Goal: Task Accomplishment & Management: Complete application form

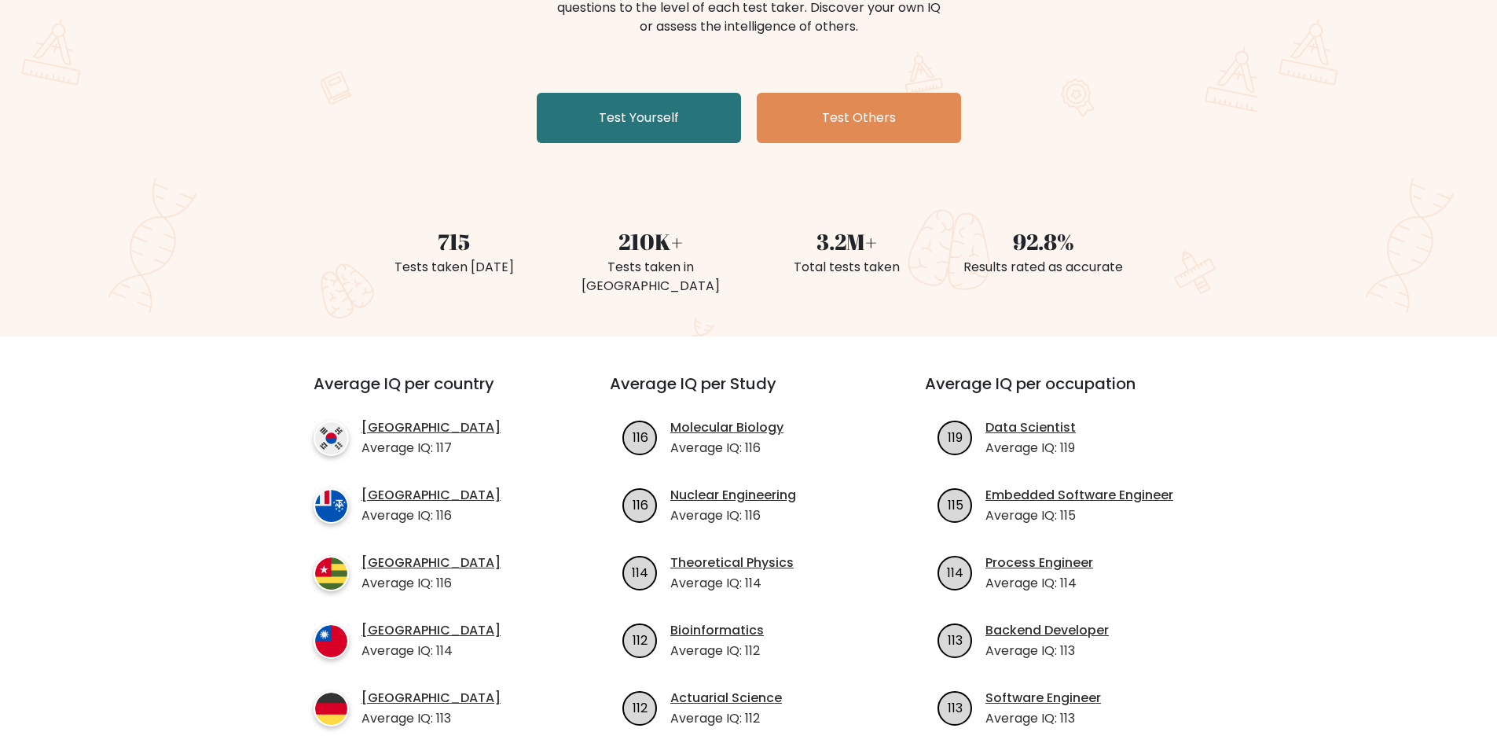
scroll to position [314, 0]
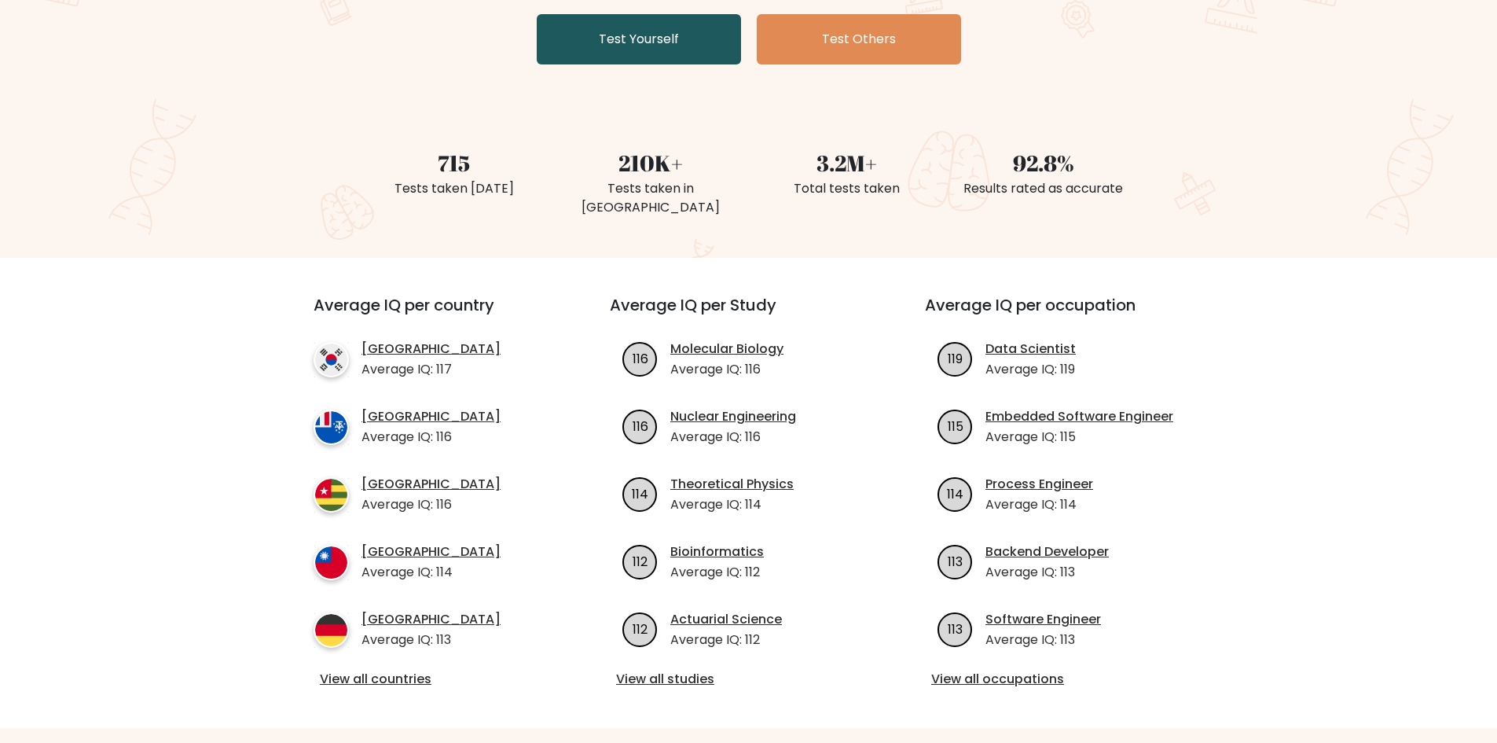
click at [653, 46] on link "Test Yourself" at bounding box center [639, 39] width 204 height 50
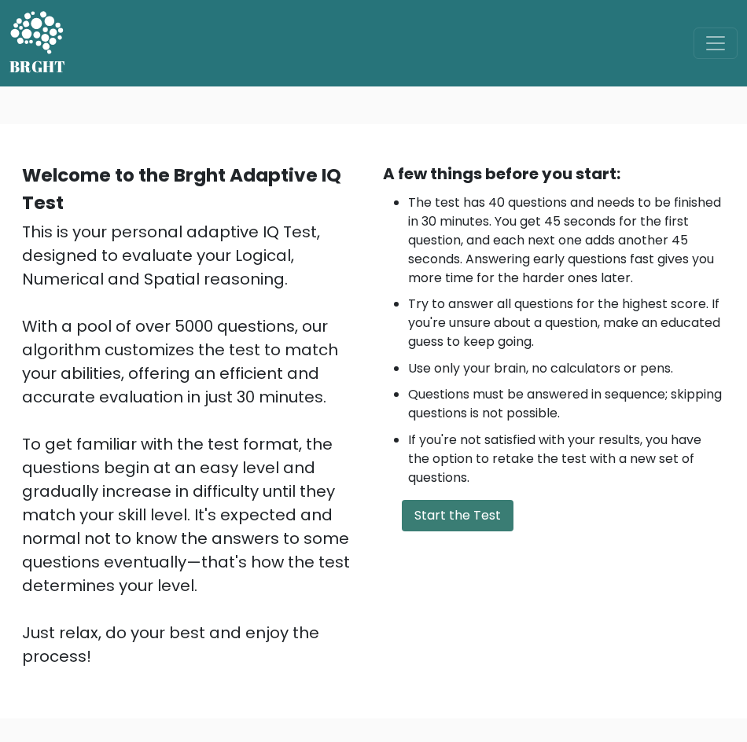
click at [461, 521] on button "Start the Test" at bounding box center [458, 515] width 112 height 31
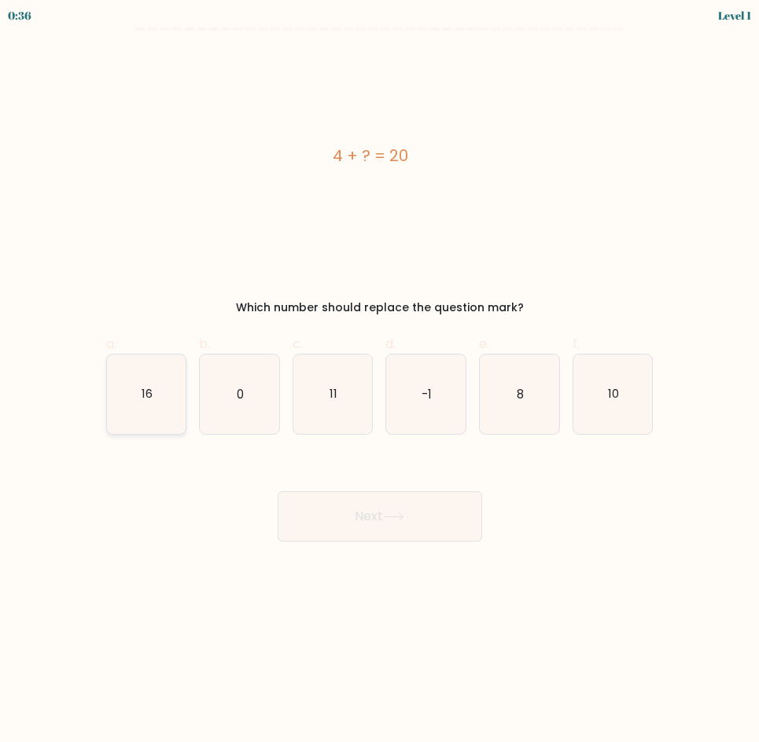
click at [171, 421] on icon "16" at bounding box center [146, 394] width 79 height 79
click at [380, 381] on input "a. 16" at bounding box center [380, 376] width 1 height 10
radio input "true"
click at [355, 525] on button "Next" at bounding box center [379, 516] width 204 height 50
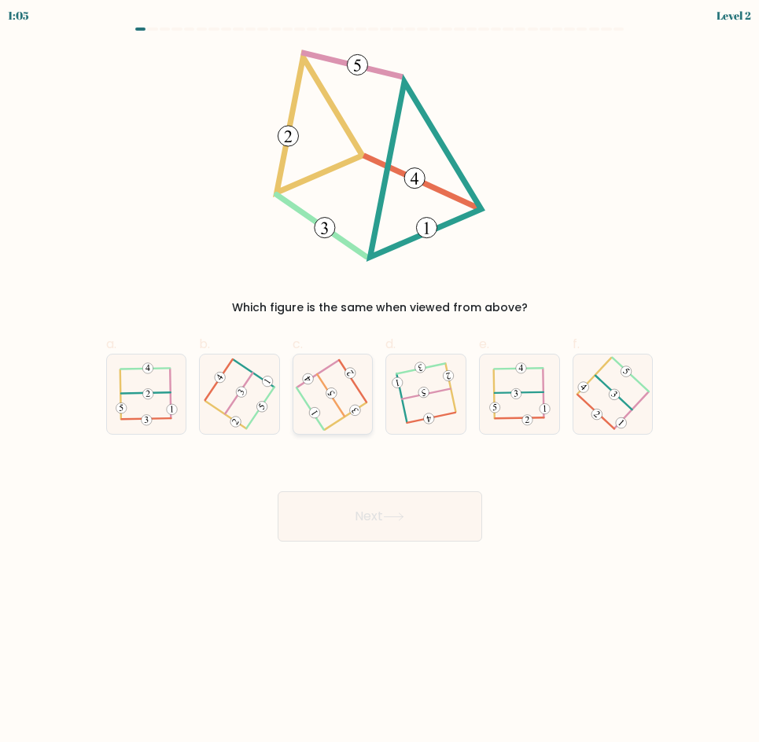
click at [344, 408] on icon at bounding box center [333, 394] width 64 height 64
click at [380, 381] on input "c." at bounding box center [380, 376] width 1 height 10
radio input "true"
click at [387, 508] on button "Next" at bounding box center [379, 516] width 204 height 50
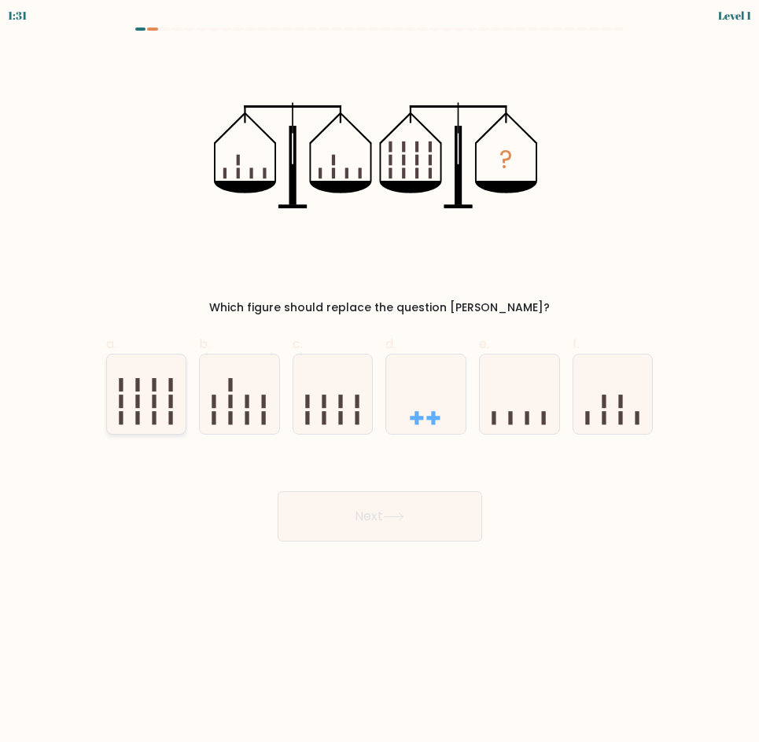
click at [162, 423] on icon at bounding box center [146, 394] width 79 height 65
click at [380, 381] on input "a." at bounding box center [380, 376] width 1 height 10
radio input "true"
click at [360, 510] on button "Next" at bounding box center [379, 516] width 204 height 50
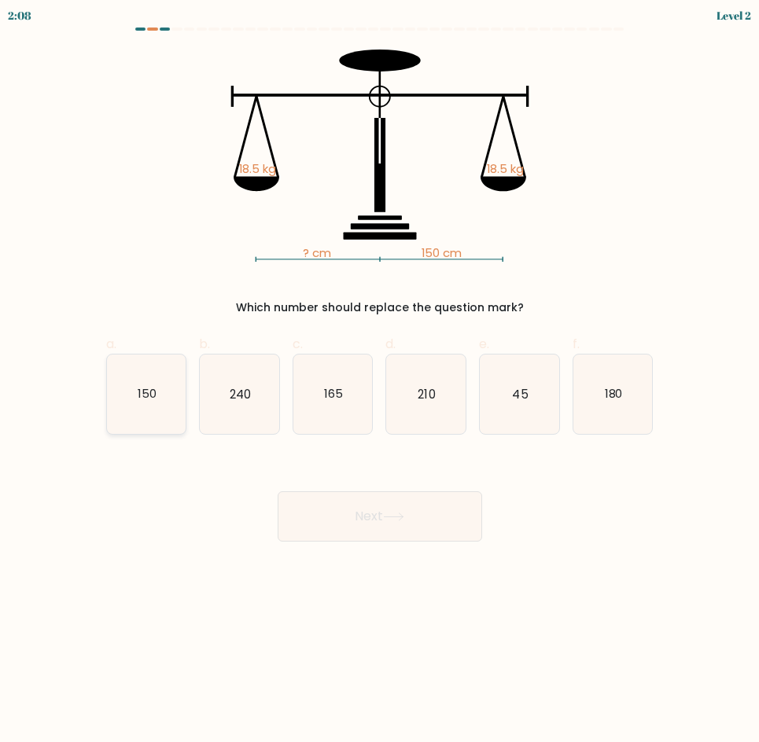
click at [175, 404] on icon "150" at bounding box center [146, 394] width 79 height 79
click at [380, 381] on input "a. 150" at bounding box center [380, 376] width 1 height 10
radio input "true"
click at [358, 517] on button "Next" at bounding box center [379, 516] width 204 height 50
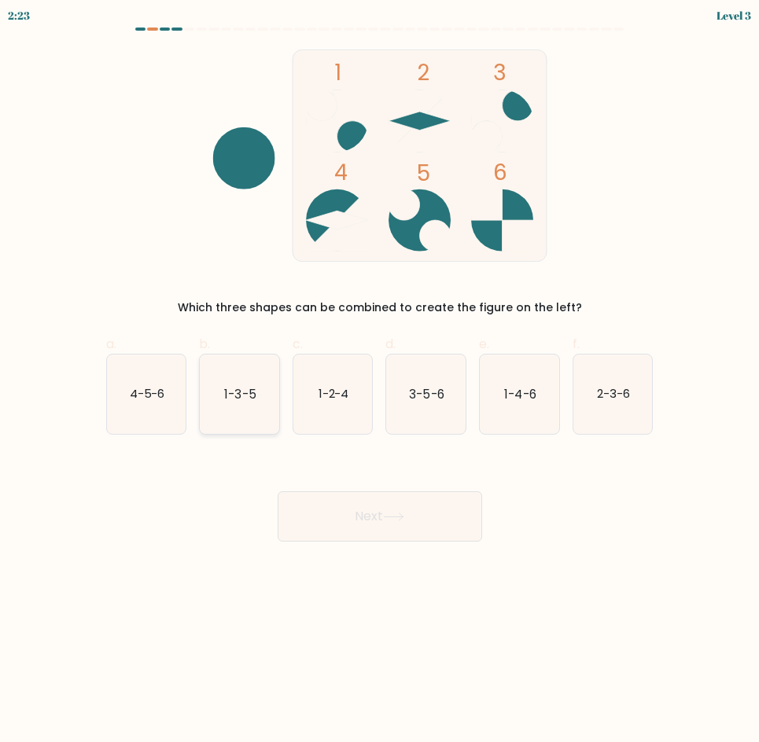
click at [234, 414] on icon "1-3-5" at bounding box center [239, 394] width 79 height 79
click at [380, 381] on input "b. 1-3-5" at bounding box center [380, 376] width 1 height 10
radio input "true"
click at [348, 515] on button "Next" at bounding box center [379, 516] width 204 height 50
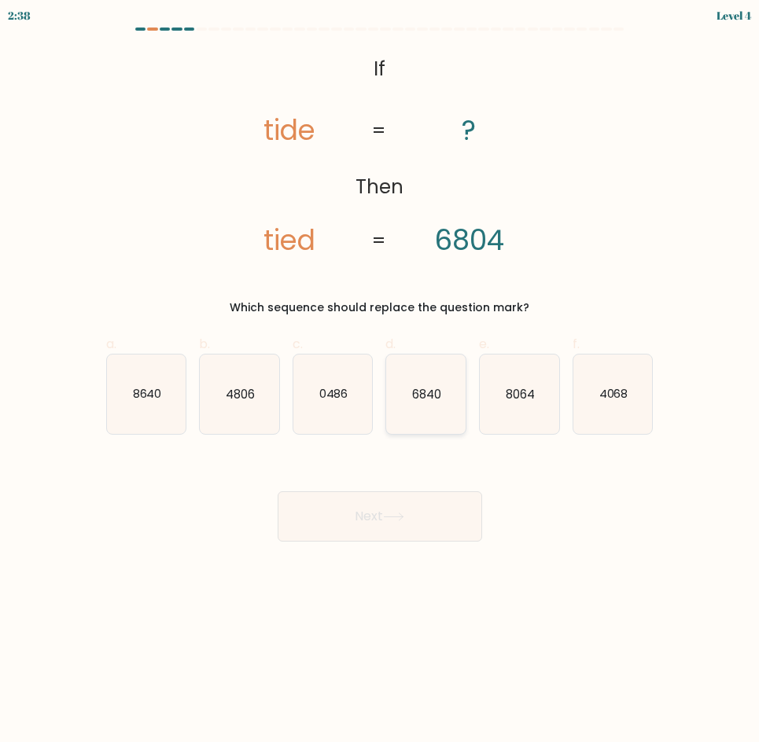
click at [428, 416] on icon "6840" at bounding box center [425, 394] width 79 height 79
click at [380, 381] on input "d. 6840" at bounding box center [380, 376] width 1 height 10
radio input "true"
click at [418, 511] on button "Next" at bounding box center [379, 516] width 204 height 50
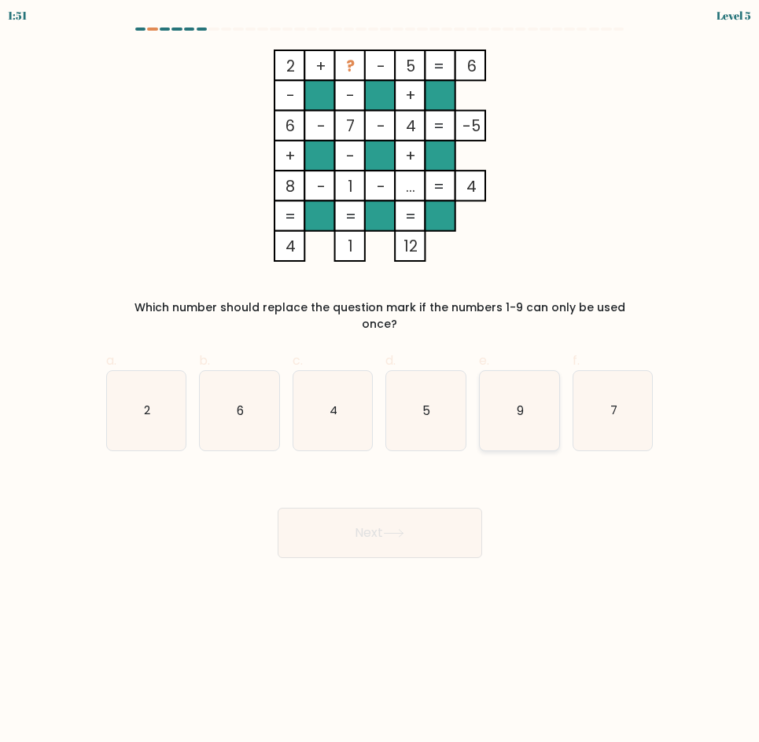
click at [537, 419] on icon "9" at bounding box center [518, 410] width 79 height 79
click at [380, 381] on input "e. 9" at bounding box center [380, 376] width 1 height 10
radio input "true"
click at [410, 517] on button "Next" at bounding box center [379, 533] width 204 height 50
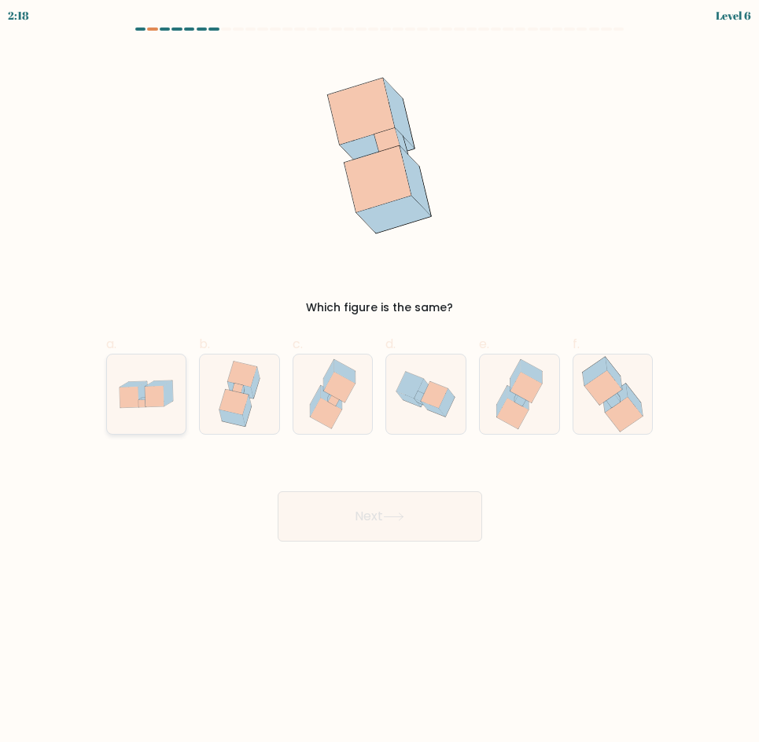
click at [152, 404] on icon at bounding box center [154, 396] width 19 height 21
click at [380, 381] on input "a." at bounding box center [380, 376] width 1 height 10
radio input "true"
click at [355, 507] on button "Next" at bounding box center [379, 516] width 204 height 50
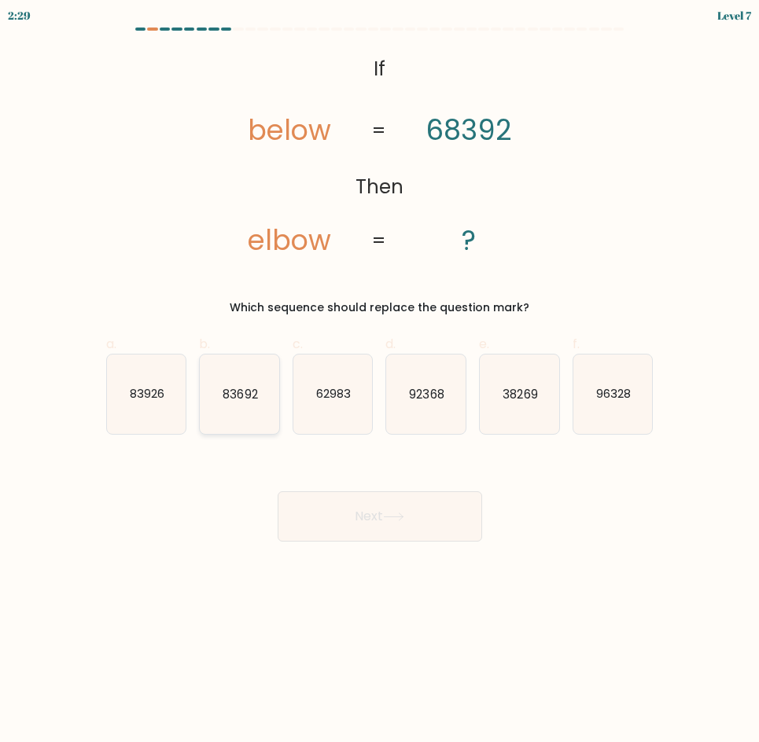
click at [257, 410] on icon "83692" at bounding box center [239, 394] width 79 height 79
click at [380, 381] on input "b. 83692" at bounding box center [380, 376] width 1 height 10
radio input "true"
click at [341, 520] on button "Next" at bounding box center [379, 516] width 204 height 50
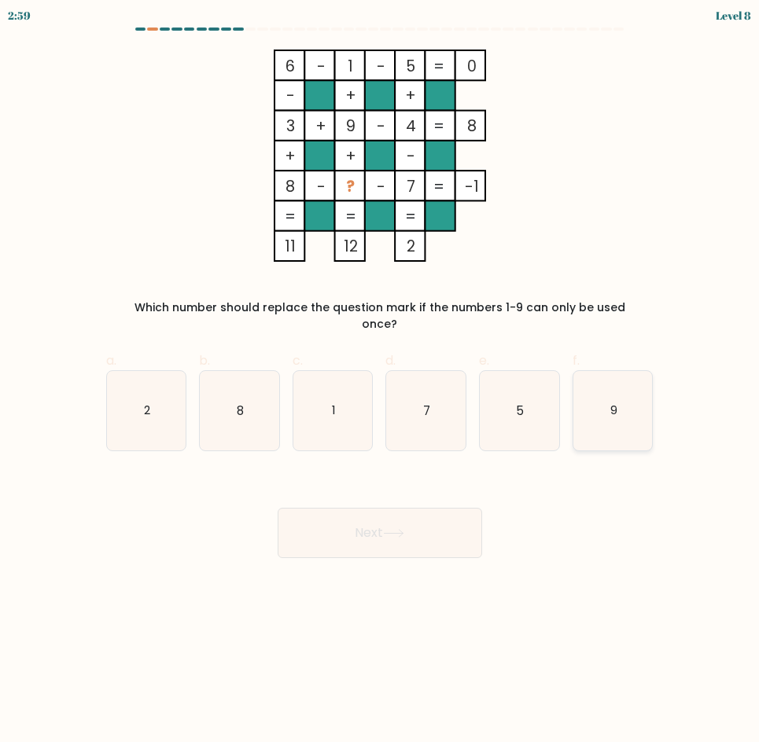
click at [604, 412] on icon "9" at bounding box center [612, 410] width 79 height 79
click at [380, 381] on input "f. 9" at bounding box center [380, 376] width 1 height 10
radio input "true"
click at [428, 524] on button "Next" at bounding box center [379, 533] width 204 height 50
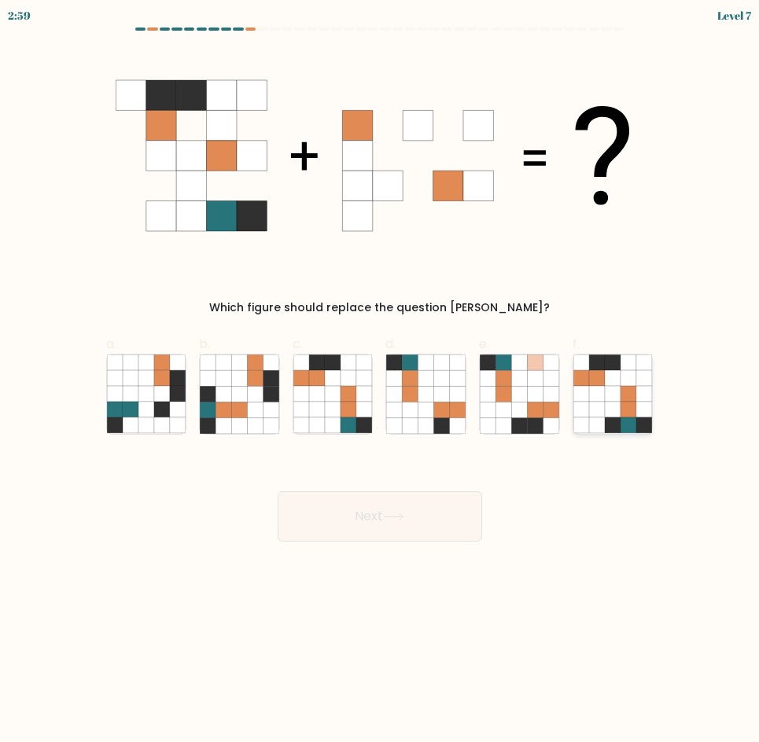
click at [617, 407] on icon at bounding box center [612, 410] width 16 height 16
click at [380, 381] on input "f." at bounding box center [380, 376] width 1 height 10
radio input "true"
click at [380, 522] on button "Next" at bounding box center [379, 516] width 204 height 50
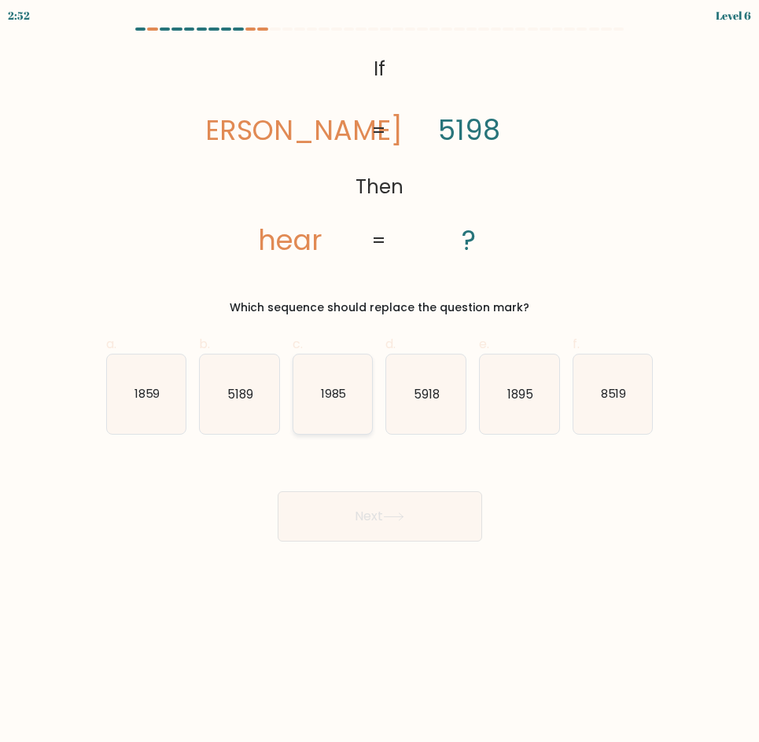
click at [356, 414] on icon "1985" at bounding box center [332, 394] width 79 height 79
click at [380, 381] on input "c. 1985" at bounding box center [380, 376] width 1 height 10
radio input "true"
click at [371, 519] on button "Next" at bounding box center [379, 516] width 204 height 50
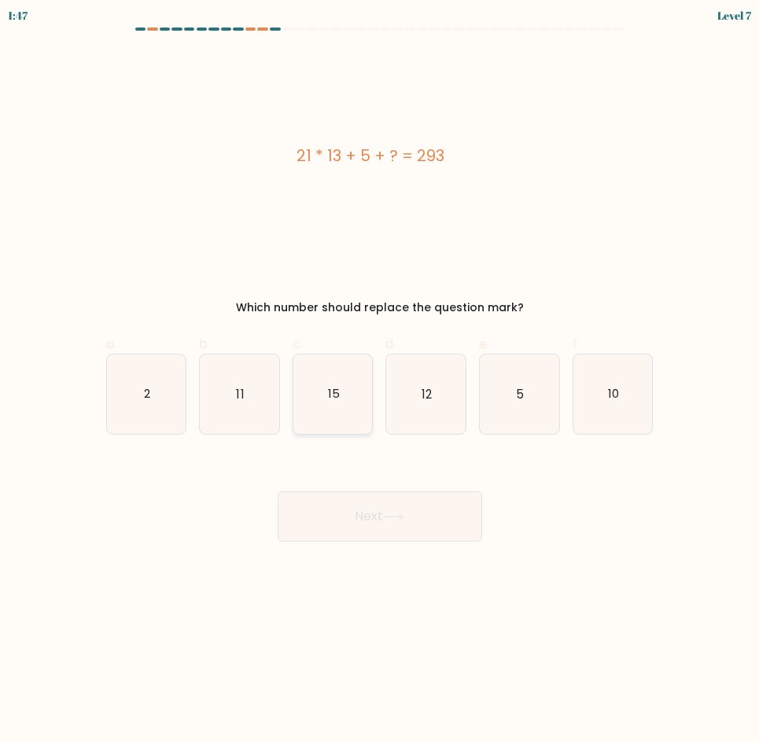
click at [315, 422] on icon "15" at bounding box center [332, 394] width 79 height 79
click at [380, 381] on input "c. 15" at bounding box center [380, 376] width 1 height 10
radio input "true"
click at [331, 511] on button "Next" at bounding box center [379, 516] width 204 height 50
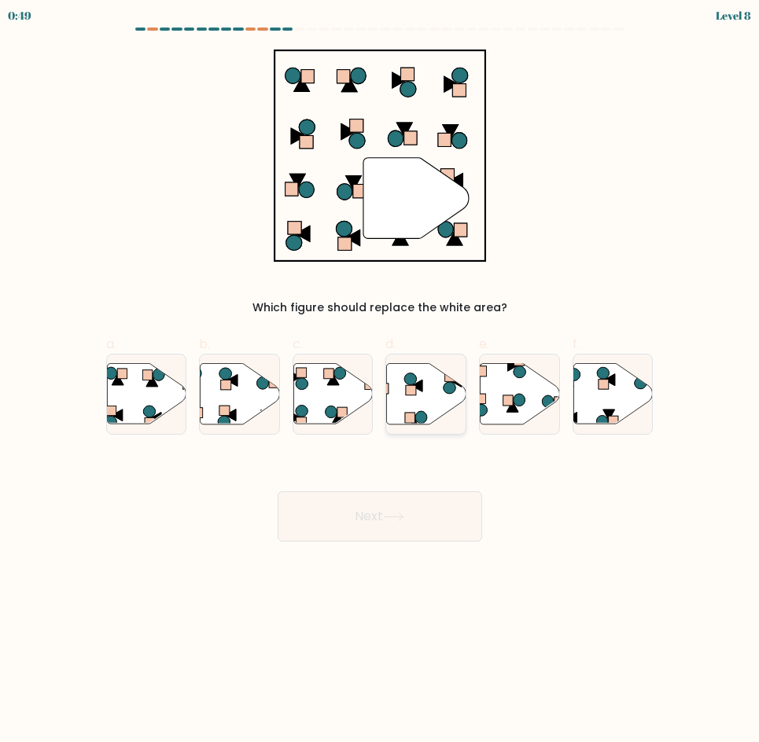
click at [430, 402] on icon at bounding box center [426, 393] width 79 height 61
click at [380, 381] on input "d." at bounding box center [380, 376] width 1 height 10
radio input "true"
click at [388, 517] on icon at bounding box center [393, 517] width 21 height 9
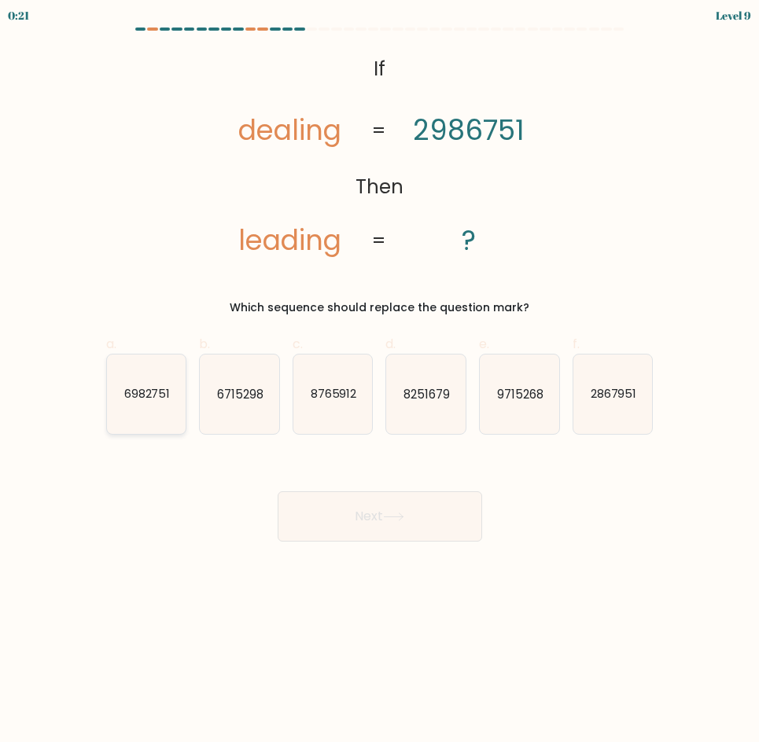
click at [135, 399] on text "6982751" at bounding box center [146, 393] width 46 height 17
click at [380, 381] on input "a. 6982751" at bounding box center [380, 376] width 1 height 10
radio input "true"
click at [335, 502] on button "Next" at bounding box center [379, 516] width 204 height 50
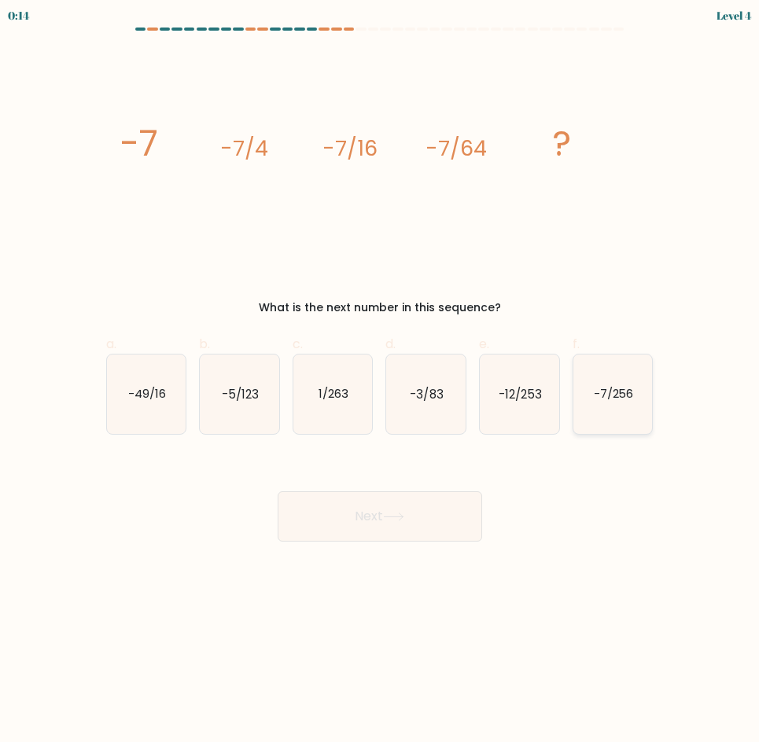
click at [588, 406] on icon "-7/256" at bounding box center [612, 394] width 79 height 79
click at [380, 381] on input "f. -7/256" at bounding box center [380, 376] width 1 height 10
radio input "true"
click at [452, 523] on button "Next" at bounding box center [379, 516] width 204 height 50
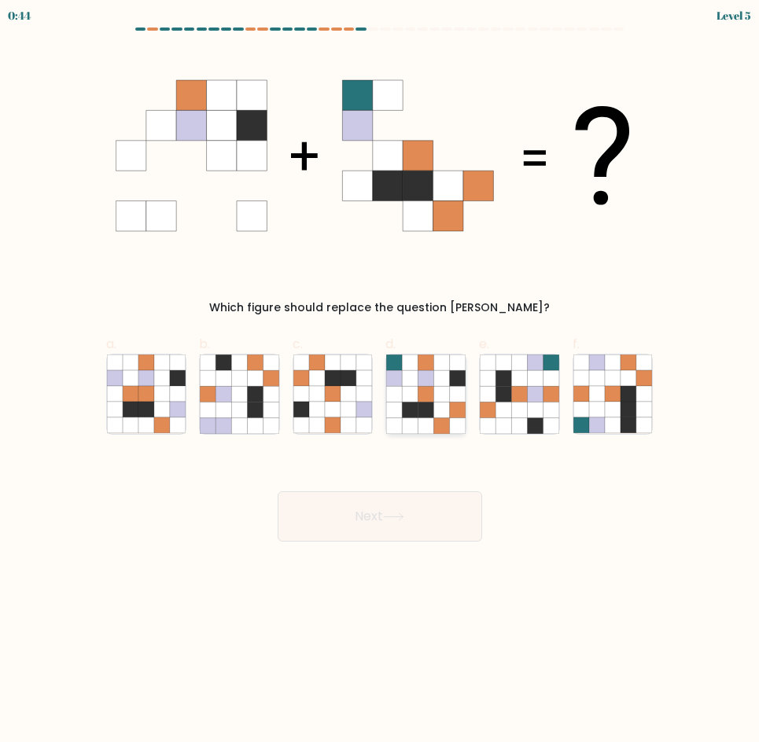
click at [421, 398] on icon at bounding box center [426, 394] width 16 height 16
click at [380, 381] on input "d." at bounding box center [380, 376] width 1 height 10
radio input "true"
click at [400, 506] on button "Next" at bounding box center [379, 516] width 204 height 50
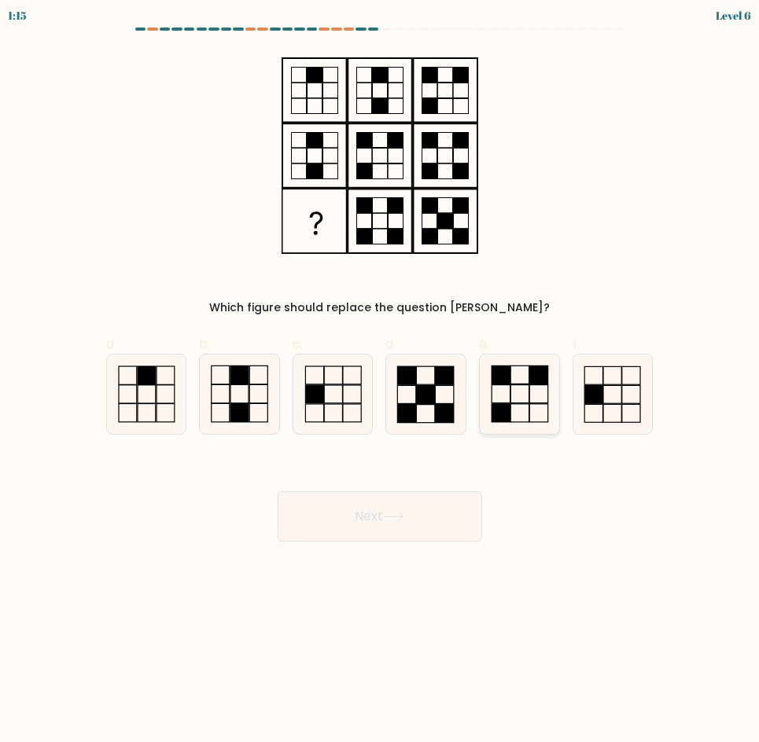
click at [547, 393] on rect at bounding box center [538, 393] width 18 height 18
click at [380, 381] on input "e." at bounding box center [380, 376] width 1 height 10
radio input "true"
click at [402, 513] on icon at bounding box center [393, 516] width 19 height 7
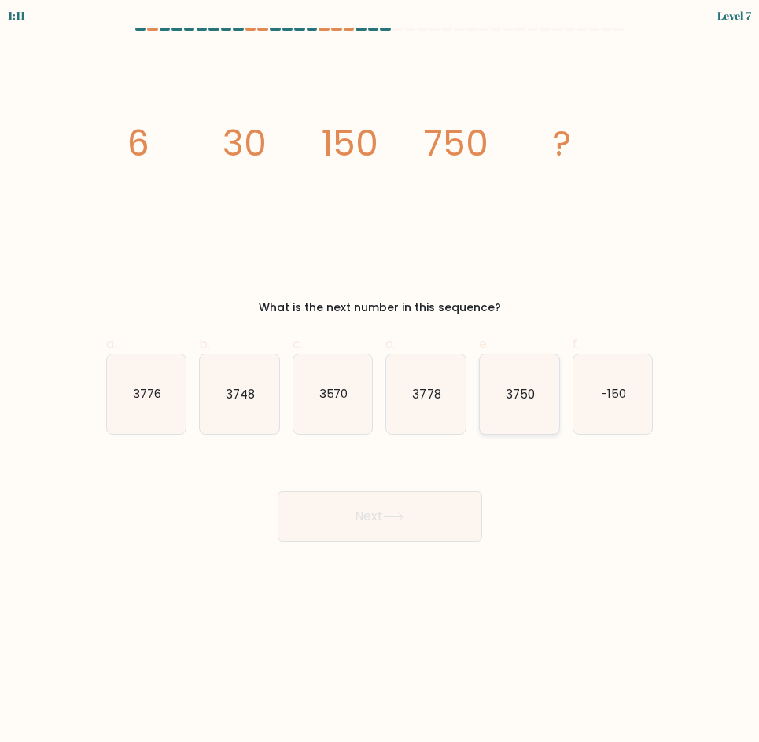
click at [526, 422] on icon "3750" at bounding box center [518, 394] width 79 height 79
click at [380, 381] on input "e. 3750" at bounding box center [380, 376] width 1 height 10
radio input "true"
click at [443, 513] on button "Next" at bounding box center [379, 516] width 204 height 50
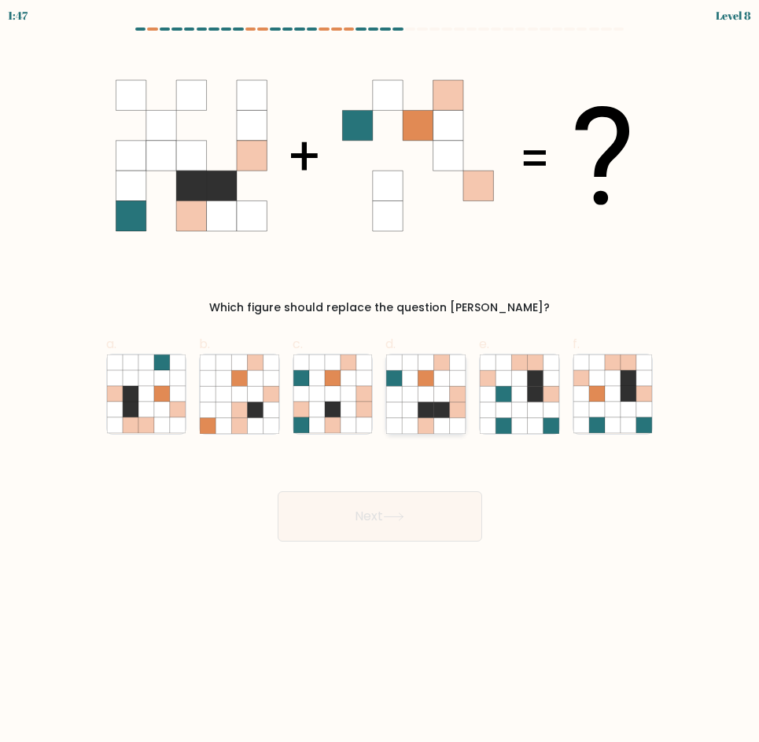
click at [441, 390] on icon at bounding box center [442, 394] width 16 height 16
click at [380, 381] on input "d." at bounding box center [380, 376] width 1 height 10
radio input "true"
click at [391, 519] on icon at bounding box center [393, 517] width 21 height 9
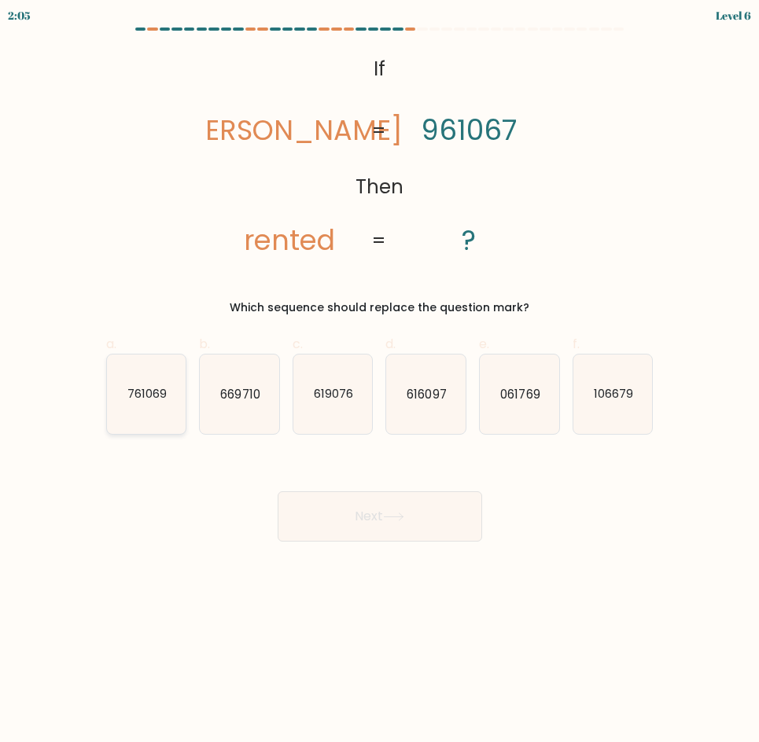
click at [184, 408] on icon "761069" at bounding box center [146, 394] width 79 height 79
click at [380, 381] on input "a. 761069" at bounding box center [380, 376] width 1 height 10
radio input "true"
click at [426, 521] on button "Next" at bounding box center [379, 516] width 204 height 50
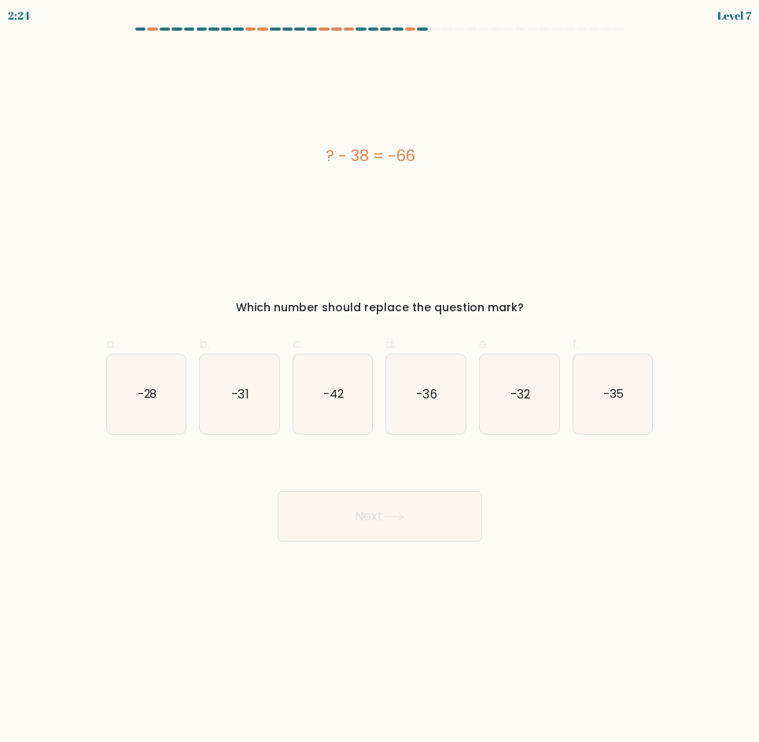
drag, startPoint x: 421, startPoint y: 421, endPoint x: 414, endPoint y: 457, distance: 35.9
click at [421, 421] on icon "-36" at bounding box center [425, 394] width 79 height 79
click at [380, 381] on input "d. -36" at bounding box center [380, 376] width 1 height 10
radio input "true"
click at [406, 531] on button "Next" at bounding box center [379, 516] width 204 height 50
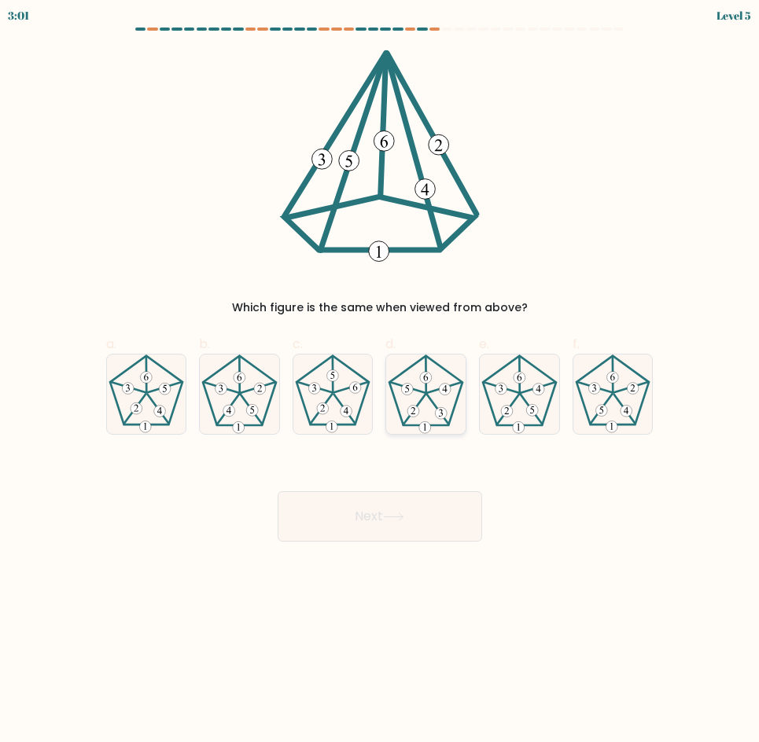
click at [409, 404] on icon at bounding box center [425, 394] width 79 height 79
click at [380, 381] on input "d." at bounding box center [380, 376] width 1 height 10
radio input "true"
click at [371, 510] on button "Next" at bounding box center [379, 516] width 204 height 50
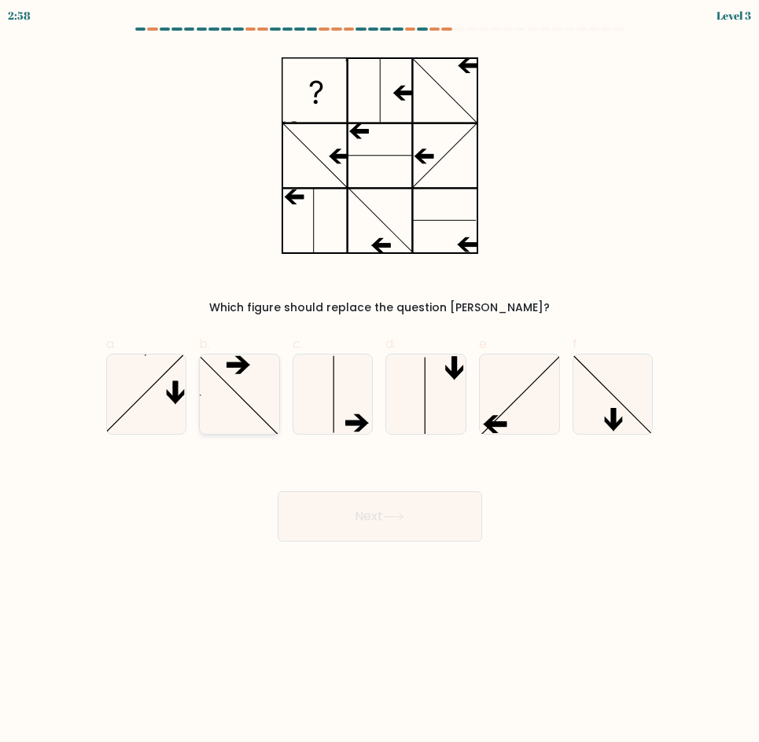
click at [255, 386] on icon at bounding box center [239, 394] width 79 height 79
click at [380, 381] on input "b." at bounding box center [380, 376] width 1 height 10
radio input "true"
click at [351, 413] on icon at bounding box center [332, 394] width 79 height 79
click at [380, 381] on input "c." at bounding box center [380, 376] width 1 height 10
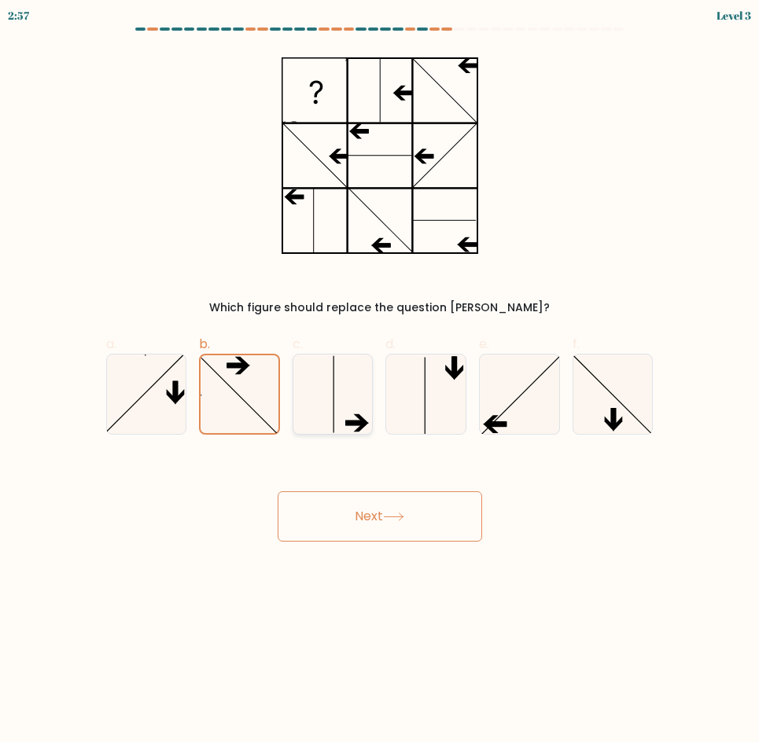
radio input "true"
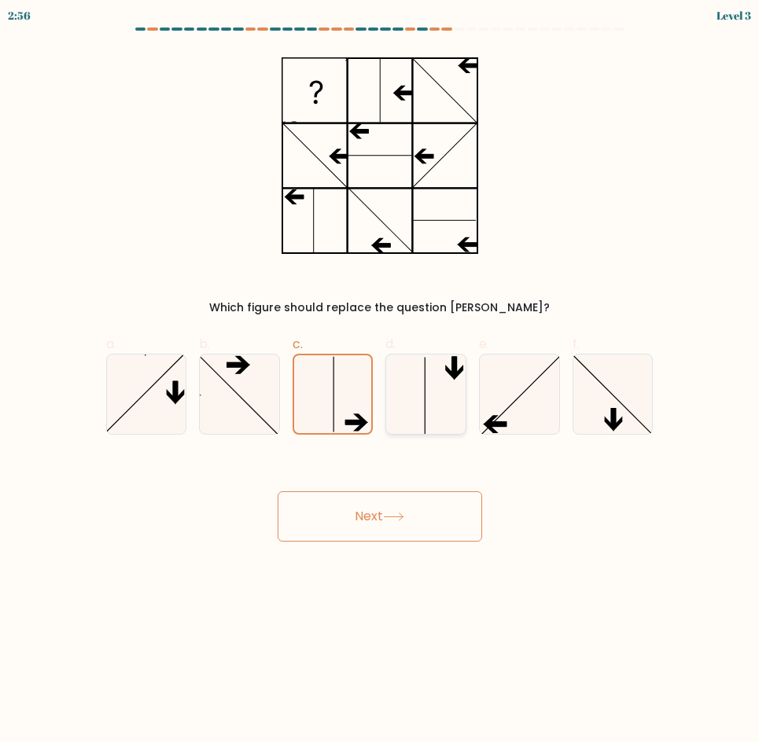
click at [412, 414] on icon at bounding box center [425, 394] width 79 height 79
click at [380, 381] on input "d." at bounding box center [380, 376] width 1 height 10
radio input "true"
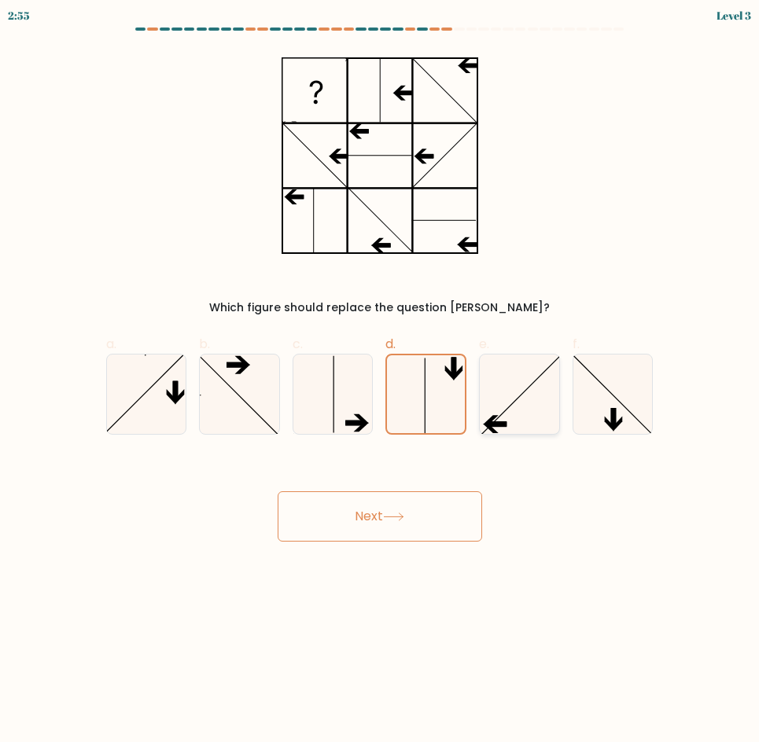
click at [517, 416] on icon at bounding box center [518, 394] width 79 height 79
click at [380, 381] on input "e." at bounding box center [380, 376] width 1 height 10
radio input "true"
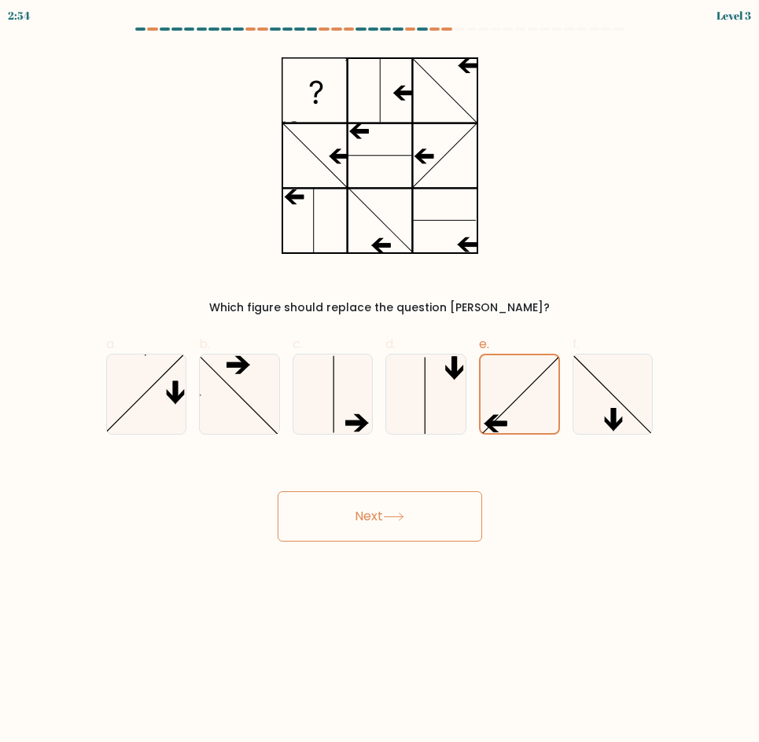
click at [399, 516] on icon at bounding box center [393, 517] width 21 height 9
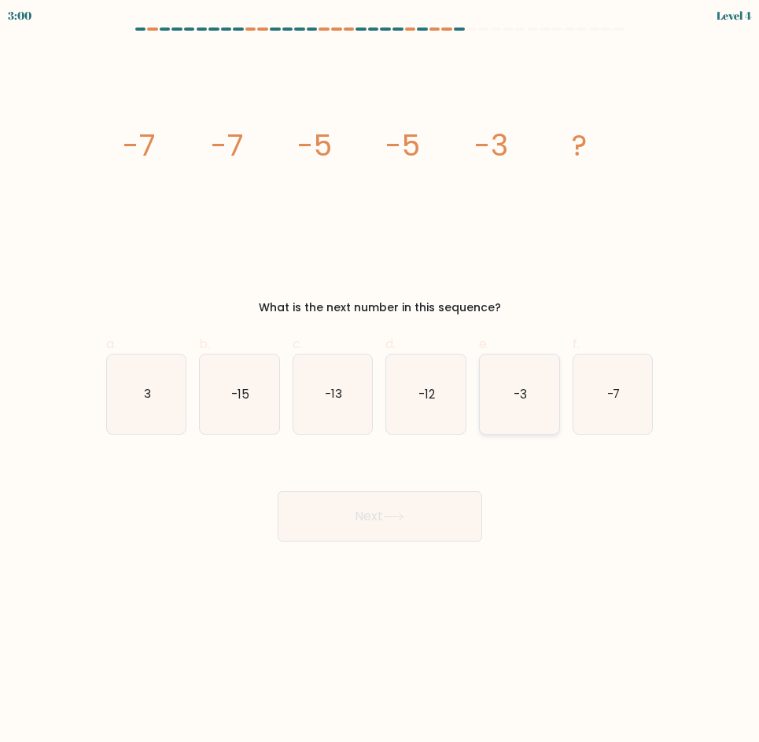
click at [498, 420] on icon "-3" at bounding box center [518, 394] width 79 height 79
click at [380, 381] on input "e. -3" at bounding box center [380, 376] width 1 height 10
radio input "true"
click at [442, 509] on button "Next" at bounding box center [379, 516] width 204 height 50
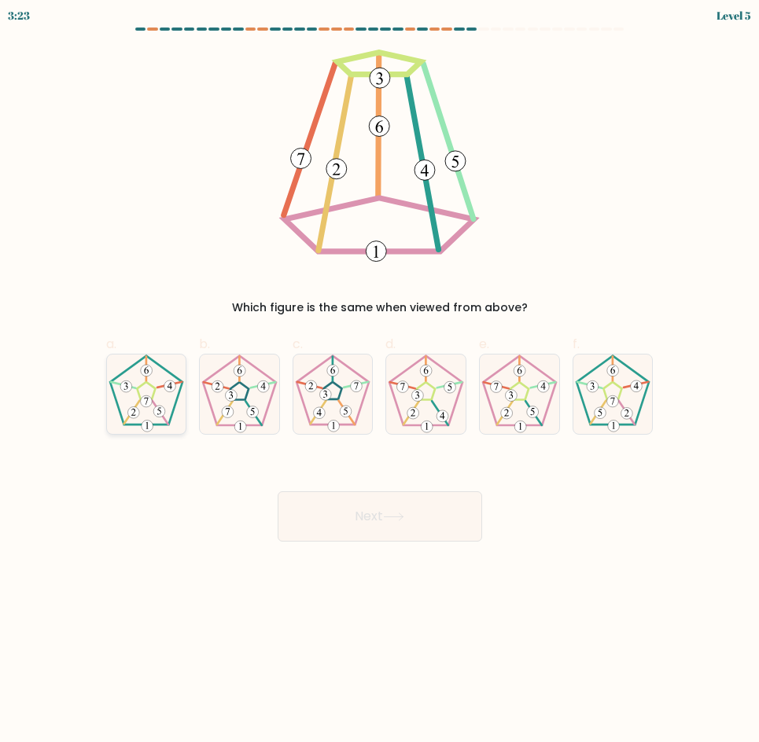
click at [160, 410] on 177 at bounding box center [159, 412] width 12 height 12
click at [380, 381] on input "a." at bounding box center [380, 376] width 1 height 10
radio input "true"
click at [422, 402] on icon at bounding box center [425, 394] width 79 height 79
click at [380, 381] on input "d." at bounding box center [380, 376] width 1 height 10
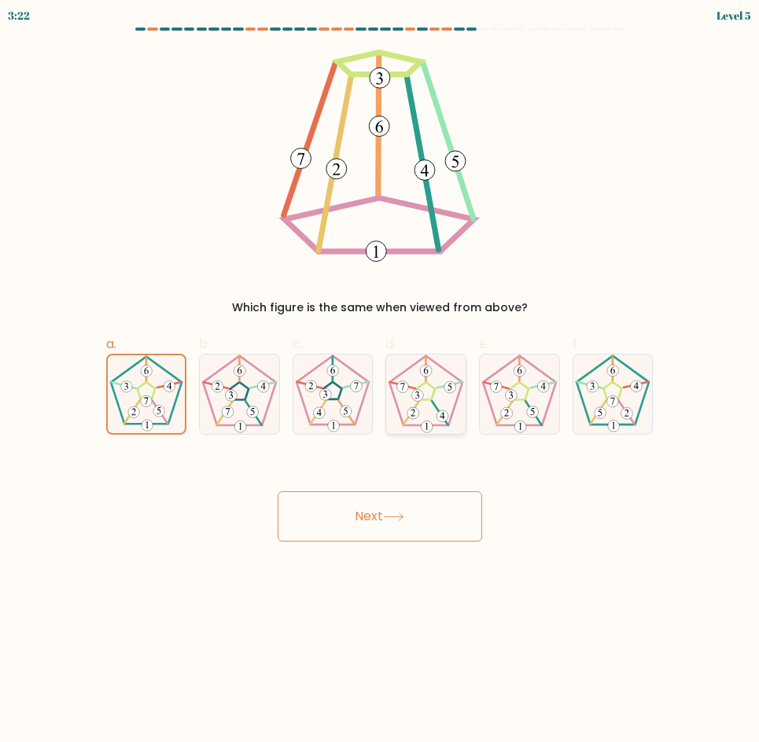
radio input "true"
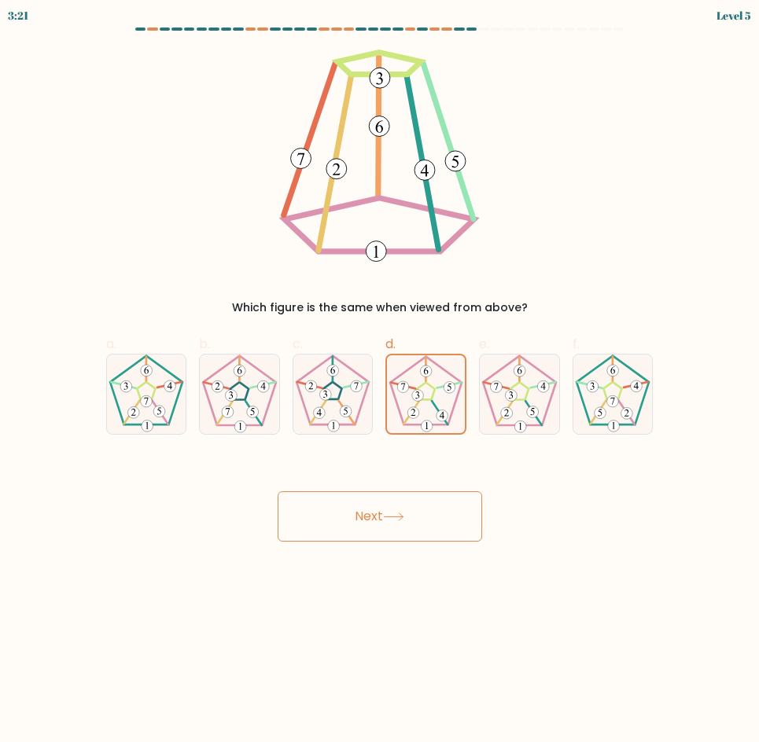
click at [381, 524] on button "Next" at bounding box center [379, 516] width 204 height 50
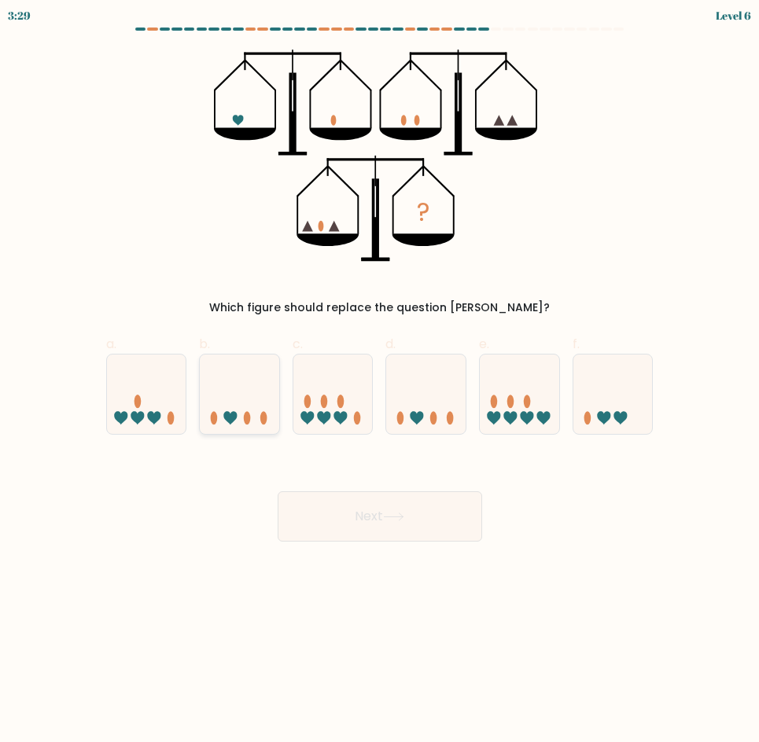
click at [243, 425] on icon at bounding box center [239, 394] width 79 height 65
click at [380, 381] on input "b." at bounding box center [380, 376] width 1 height 10
radio input "true"
click at [410, 417] on icon at bounding box center [425, 394] width 79 height 65
click at [380, 381] on input "d." at bounding box center [380, 376] width 1 height 10
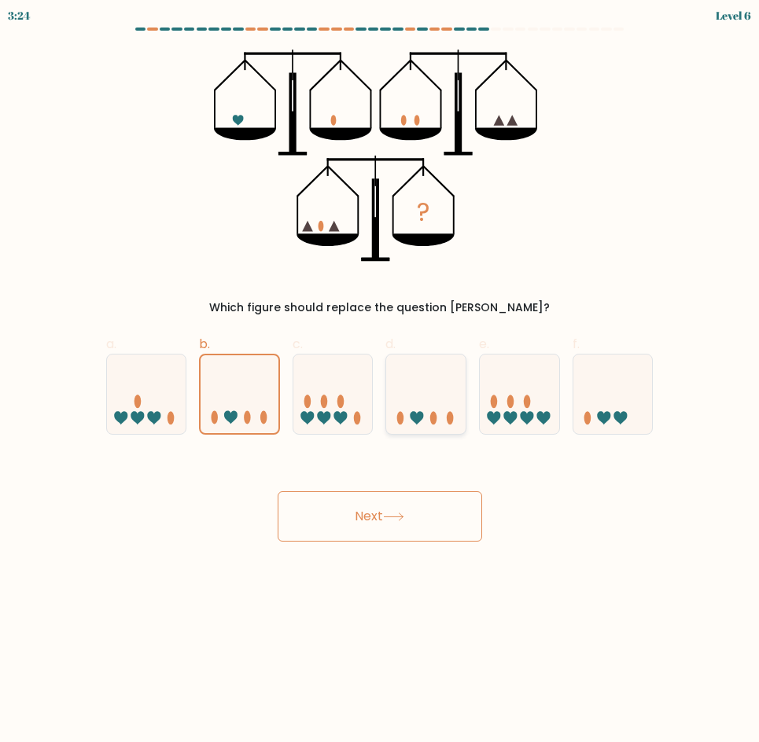
radio input "true"
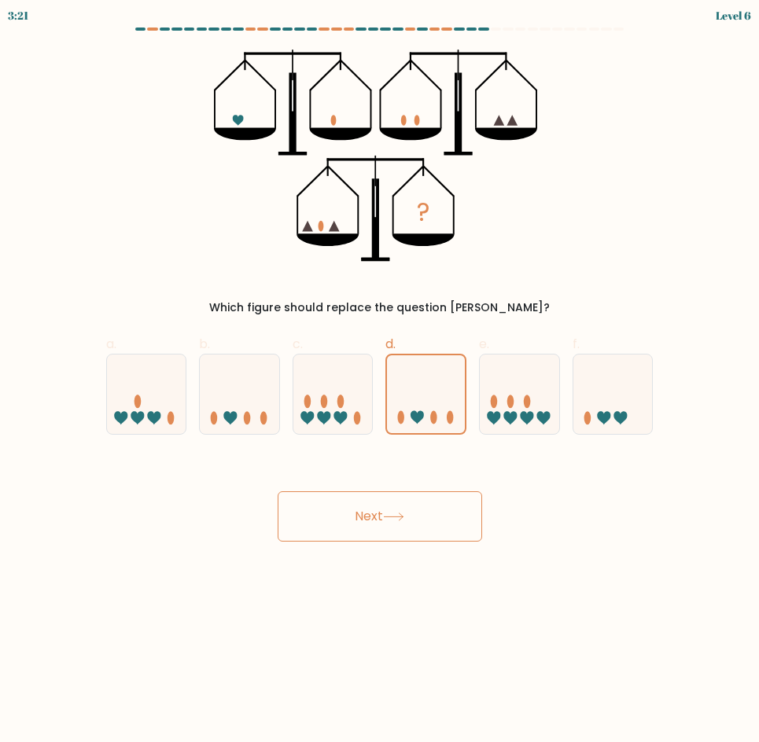
click at [395, 514] on icon at bounding box center [393, 517] width 21 height 9
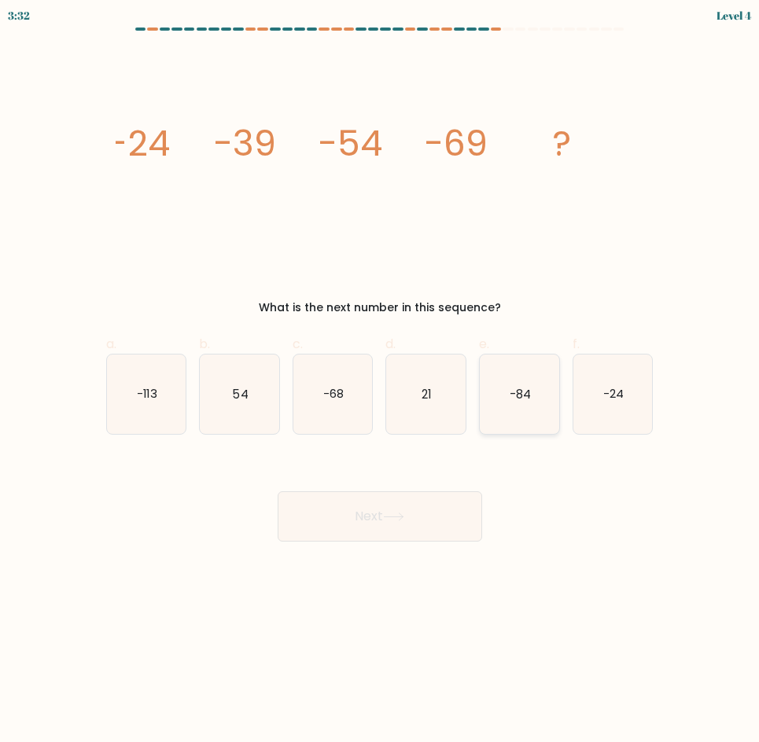
click at [546, 424] on icon "-84" at bounding box center [518, 394] width 79 height 79
click at [380, 381] on input "e. -84" at bounding box center [380, 376] width 1 height 10
radio input "true"
click at [442, 520] on button "Next" at bounding box center [379, 516] width 204 height 50
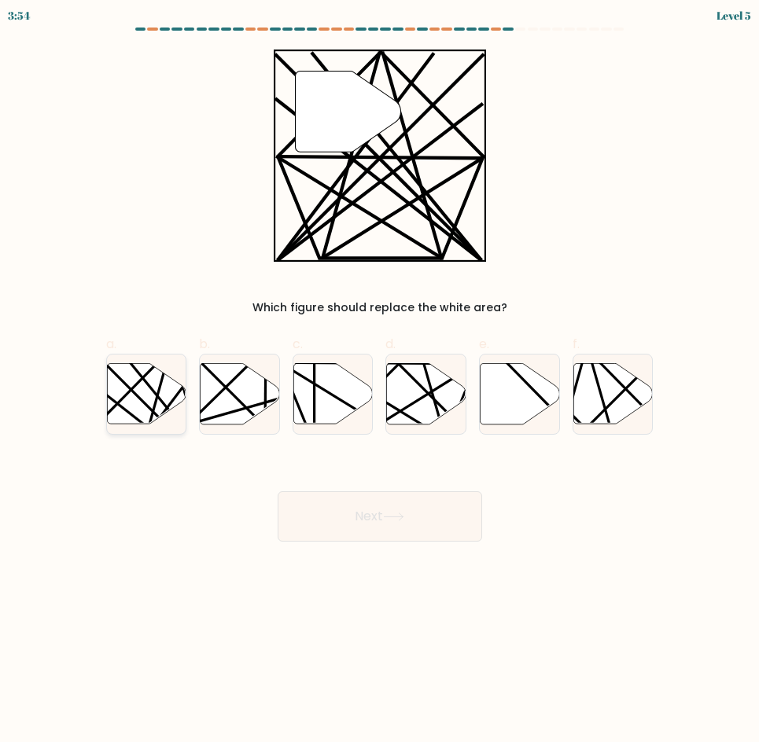
click at [160, 399] on line at bounding box center [182, 427] width 127 height 156
click at [380, 381] on input "a." at bounding box center [380, 376] width 1 height 10
radio input "true"
click at [344, 510] on button "Next" at bounding box center [379, 516] width 204 height 50
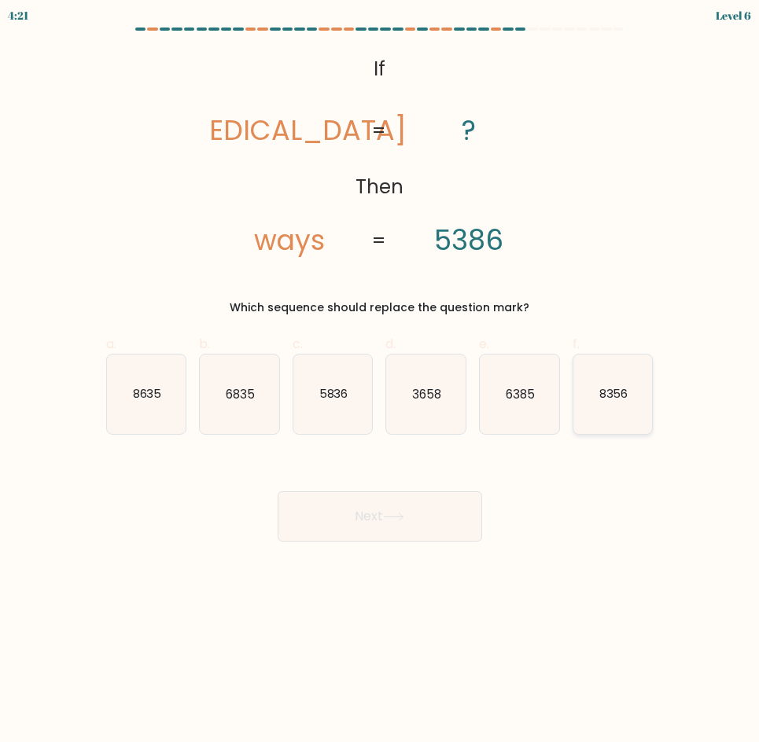
click at [619, 403] on icon "8356" at bounding box center [612, 394] width 79 height 79
click at [380, 381] on input "f. 8356" at bounding box center [380, 376] width 1 height 10
radio input "true"
click at [423, 531] on button "Next" at bounding box center [379, 516] width 204 height 50
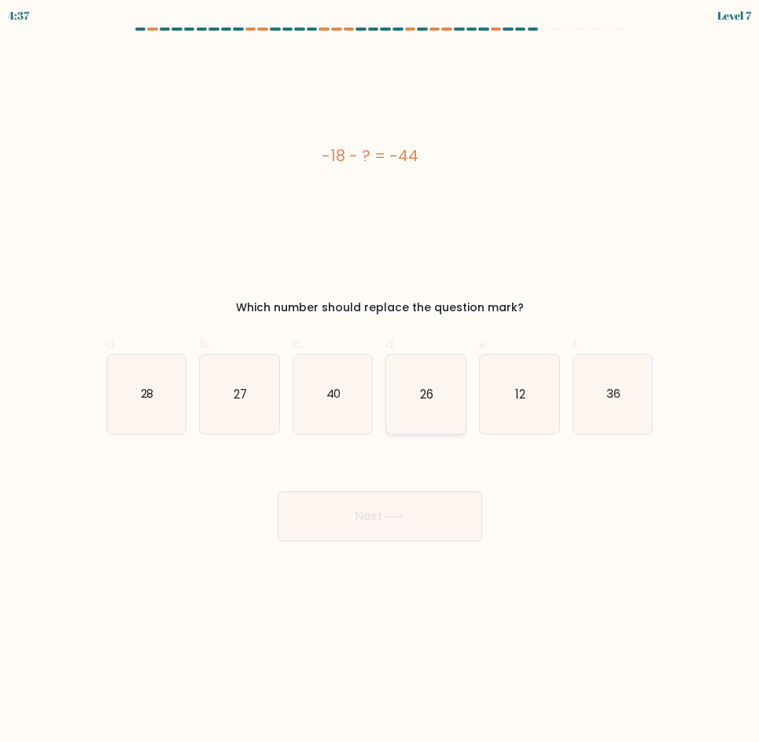
click at [424, 421] on icon "26" at bounding box center [425, 394] width 79 height 79
click at [380, 381] on input "d. 26" at bounding box center [380, 376] width 1 height 10
radio input "true"
click at [423, 512] on button "Next" at bounding box center [379, 516] width 204 height 50
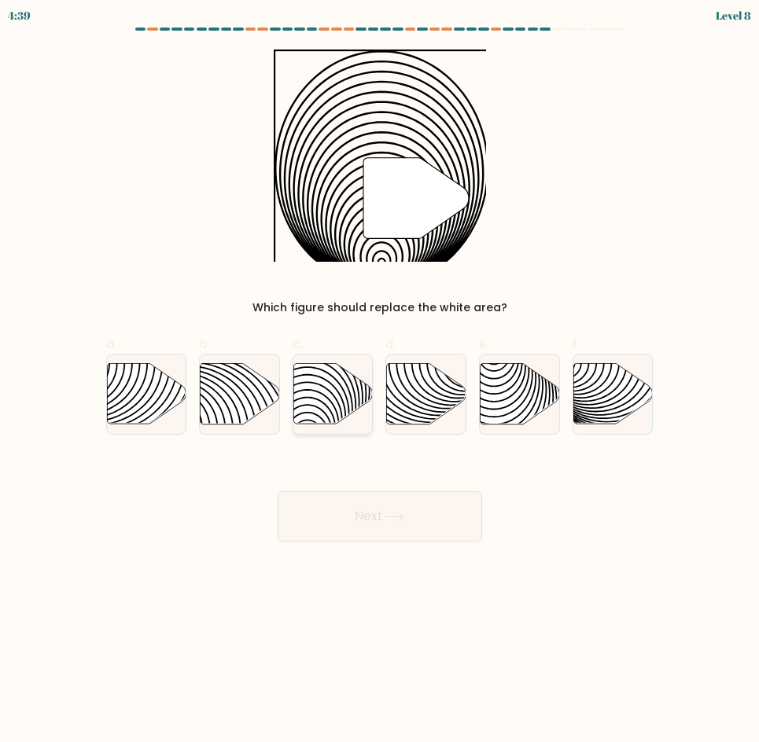
click at [347, 401] on icon at bounding box center [307, 364] width 160 height 160
click at [380, 381] on input "c." at bounding box center [380, 376] width 1 height 10
radio input "true"
click at [363, 516] on button "Next" at bounding box center [379, 516] width 204 height 50
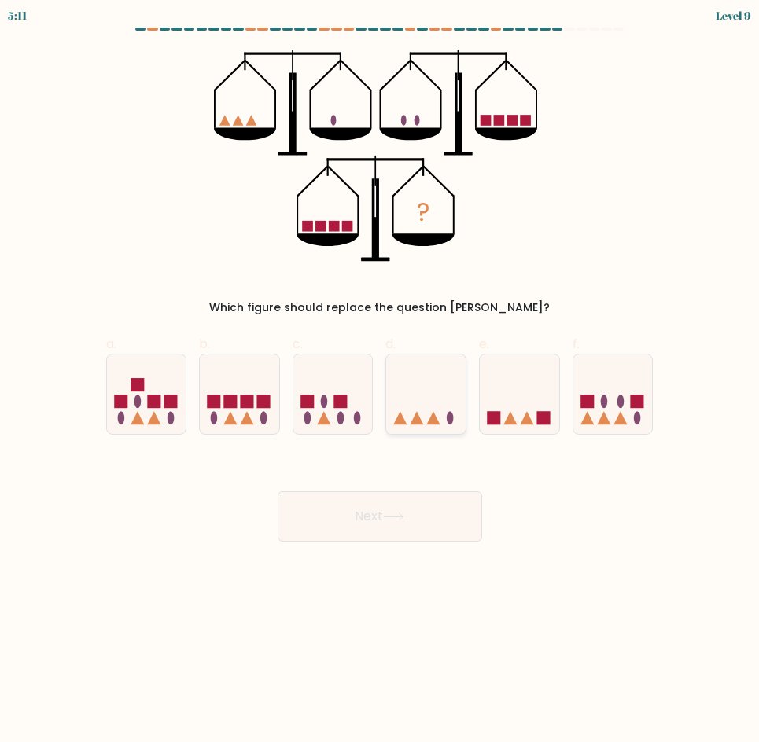
click at [446, 366] on icon at bounding box center [425, 394] width 79 height 65
click at [380, 371] on input "d." at bounding box center [380, 376] width 1 height 10
radio input "true"
click at [455, 519] on button "Next" at bounding box center [379, 516] width 204 height 50
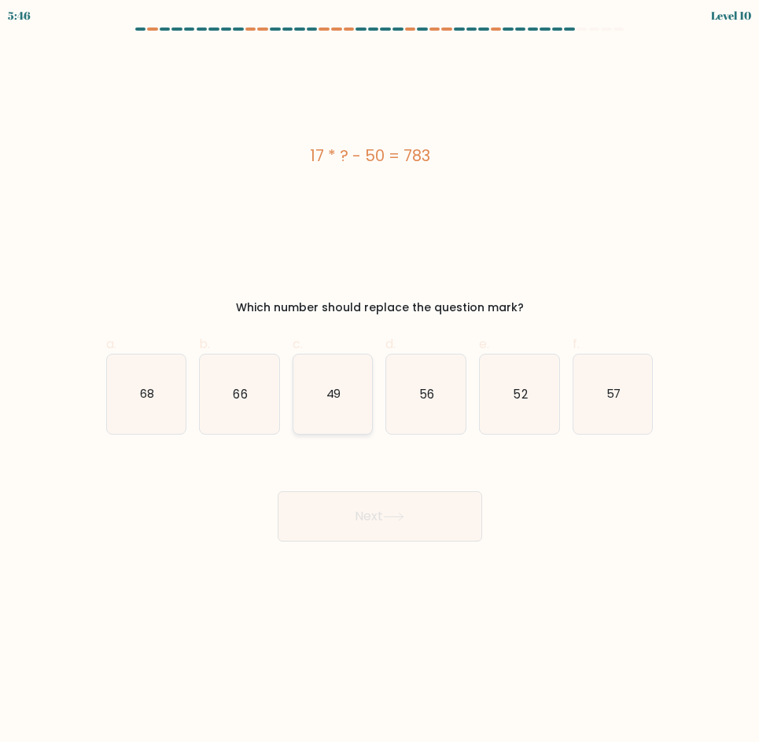
click at [342, 406] on icon "49" at bounding box center [332, 394] width 79 height 79
click at [380, 381] on input "c. 49" at bounding box center [380, 376] width 1 height 10
radio input "true"
click at [261, 400] on icon "66" at bounding box center [239, 394] width 79 height 79
click at [380, 381] on input "b. 66" at bounding box center [380, 376] width 1 height 10
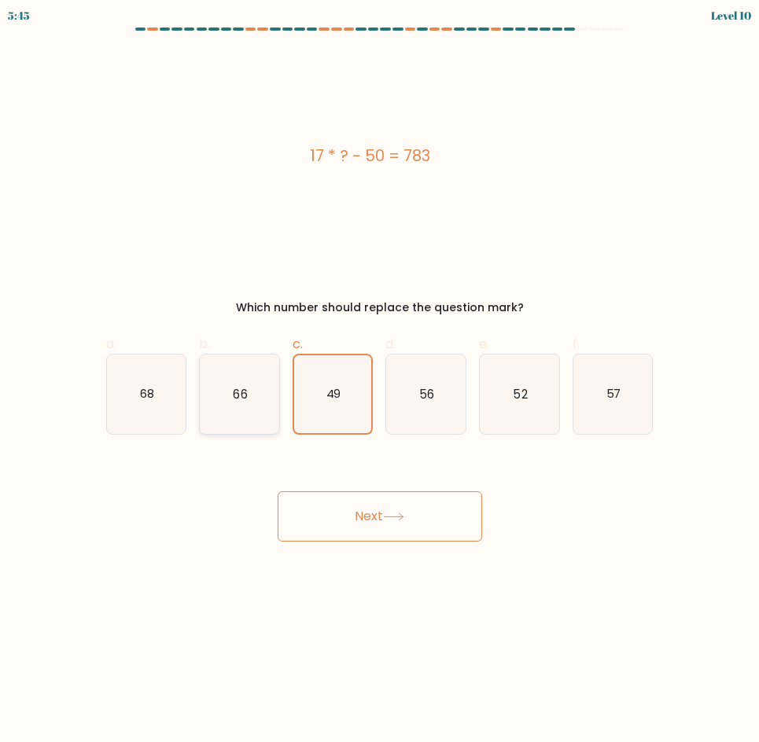
radio input "true"
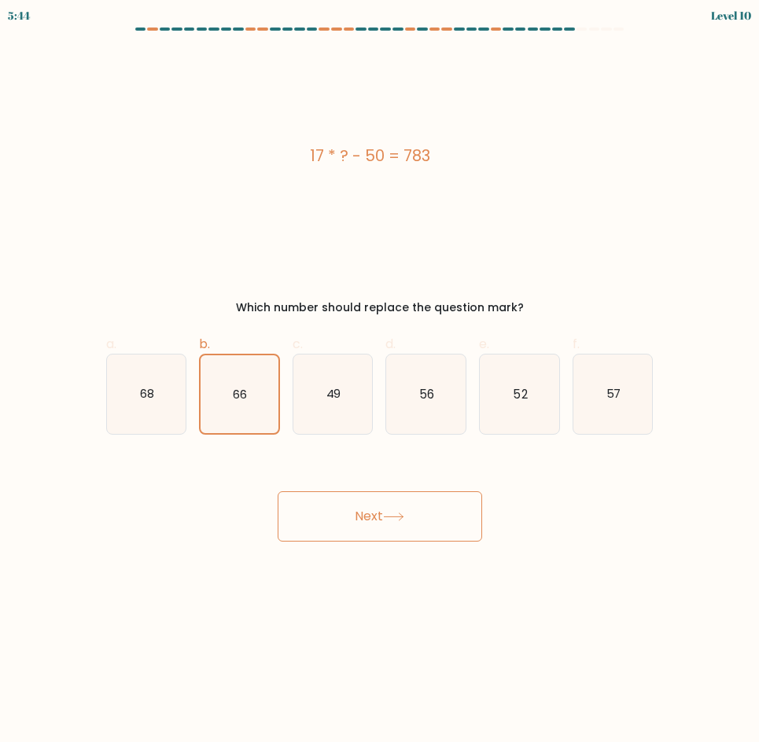
click at [419, 533] on button "Next" at bounding box center [379, 516] width 204 height 50
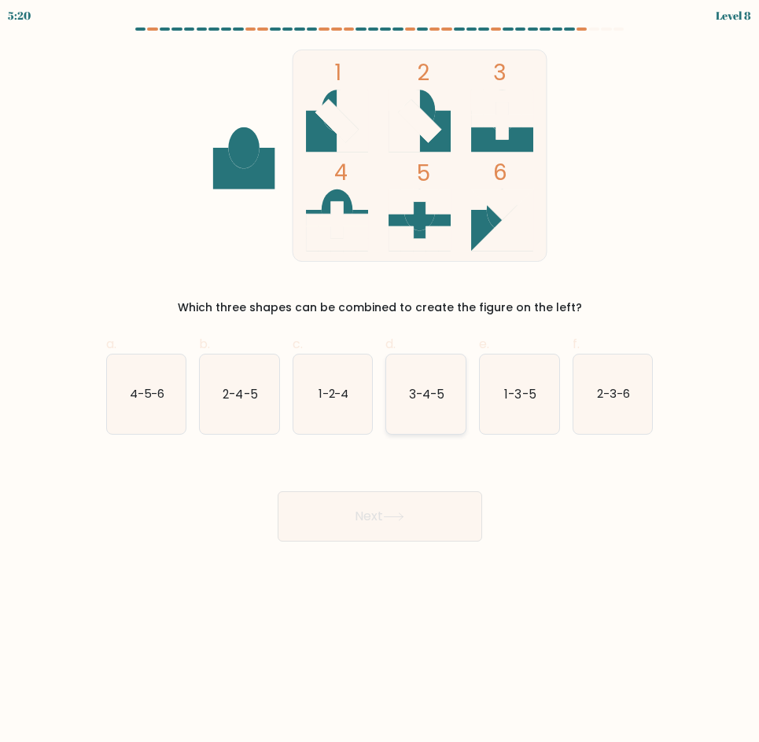
click at [430, 407] on icon "3-4-5" at bounding box center [425, 394] width 79 height 79
click at [380, 381] on input "d. 3-4-5" at bounding box center [380, 376] width 1 height 10
radio input "true"
click at [410, 511] on button "Next" at bounding box center [379, 516] width 204 height 50
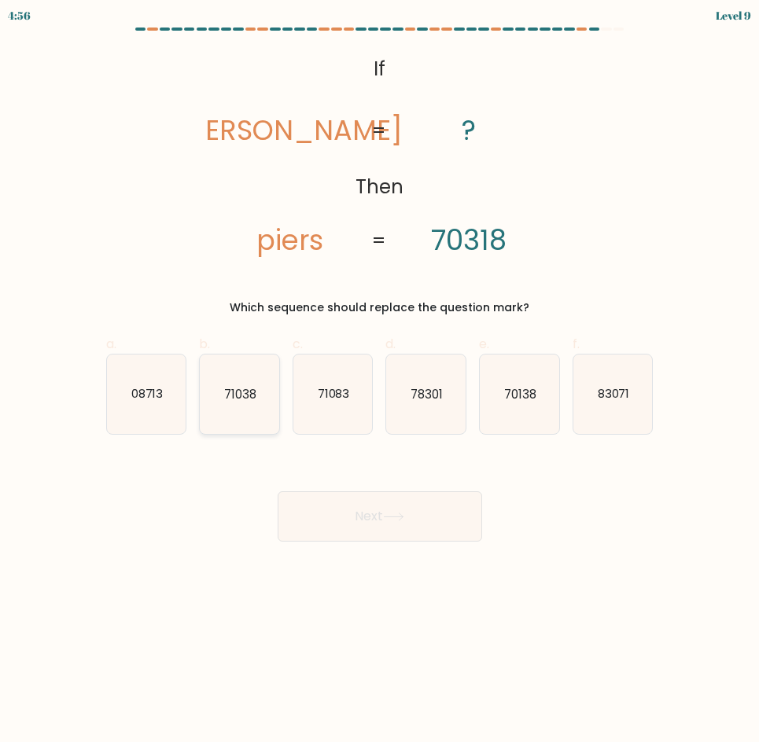
click at [223, 413] on icon "71038" at bounding box center [239, 394] width 79 height 79
click at [380, 381] on input "b. 71038" at bounding box center [380, 376] width 1 height 10
radio input "true"
click at [356, 515] on button "Next" at bounding box center [379, 516] width 204 height 50
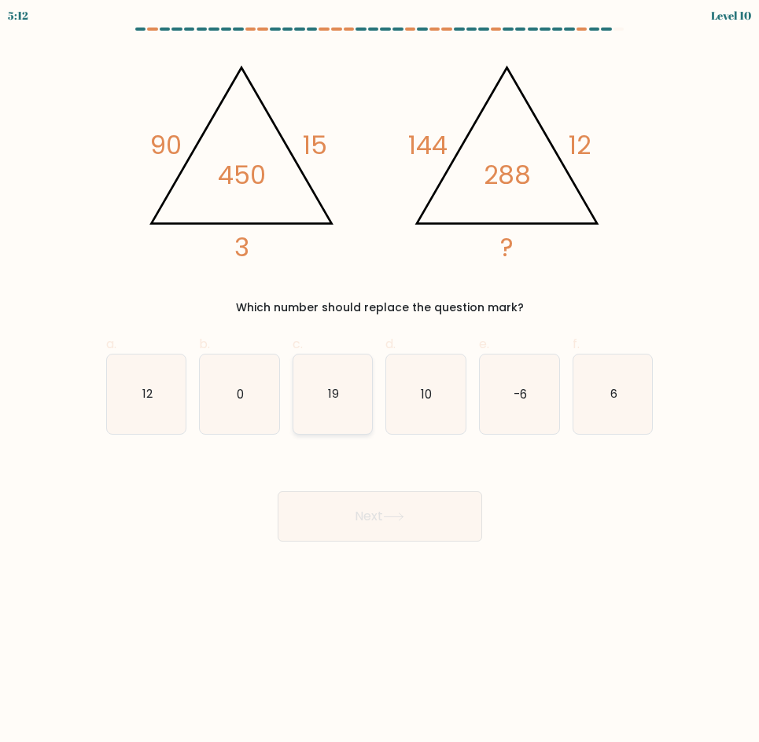
click at [373, 409] on div "19" at bounding box center [332, 394] width 81 height 81
click at [380, 381] on input "c. 19" at bounding box center [380, 376] width 1 height 10
radio input "true"
click at [375, 531] on button "Next" at bounding box center [379, 516] width 204 height 50
click at [381, 531] on button "Next" at bounding box center [379, 516] width 204 height 50
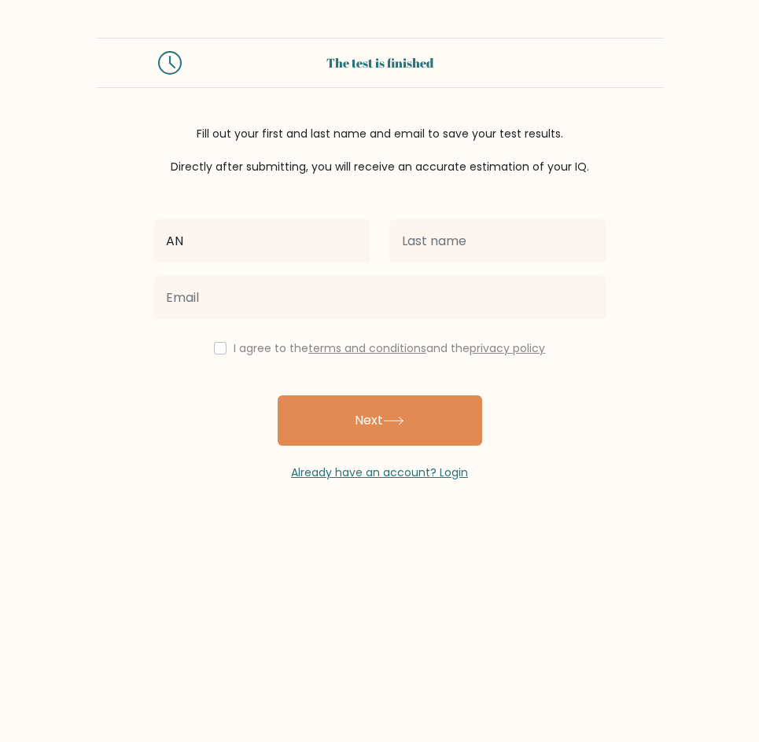
type input "A"
type input "[PERSON_NAME]"
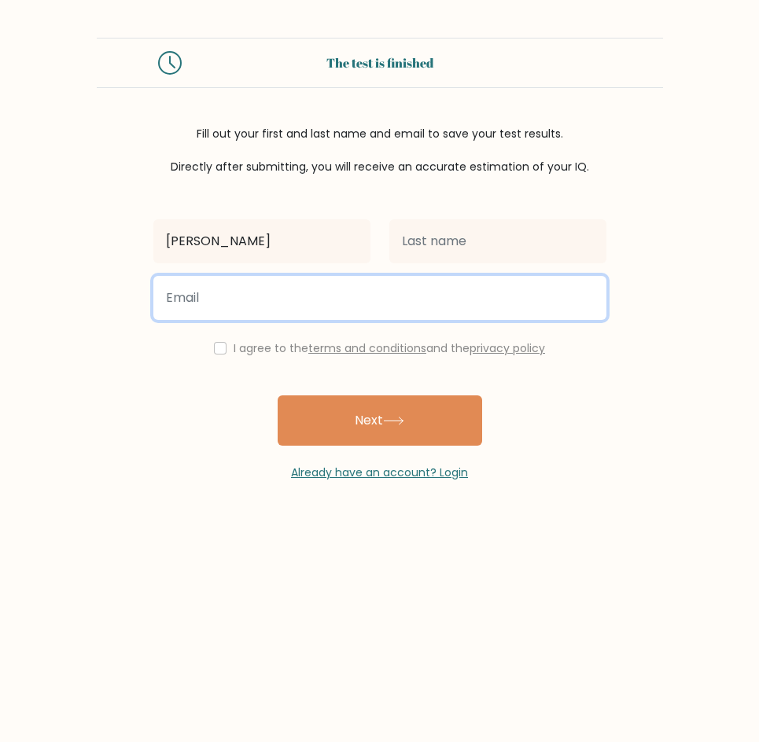
click at [284, 302] on input "email" at bounding box center [379, 298] width 453 height 44
type input "[EMAIL_ADDRESS][DOMAIN_NAME]"
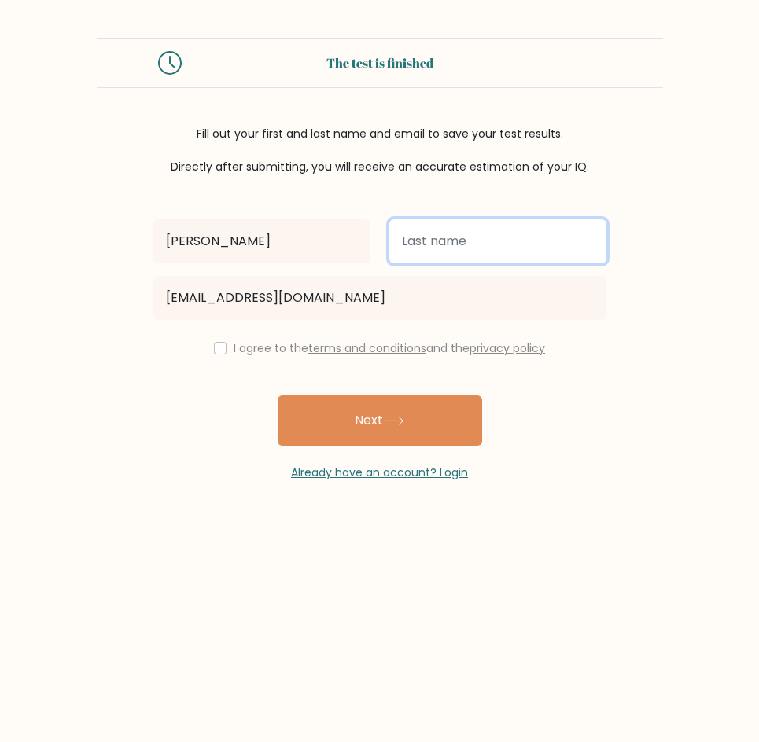
click at [413, 245] on input "text" at bounding box center [497, 241] width 217 height 44
type input "ylanan"
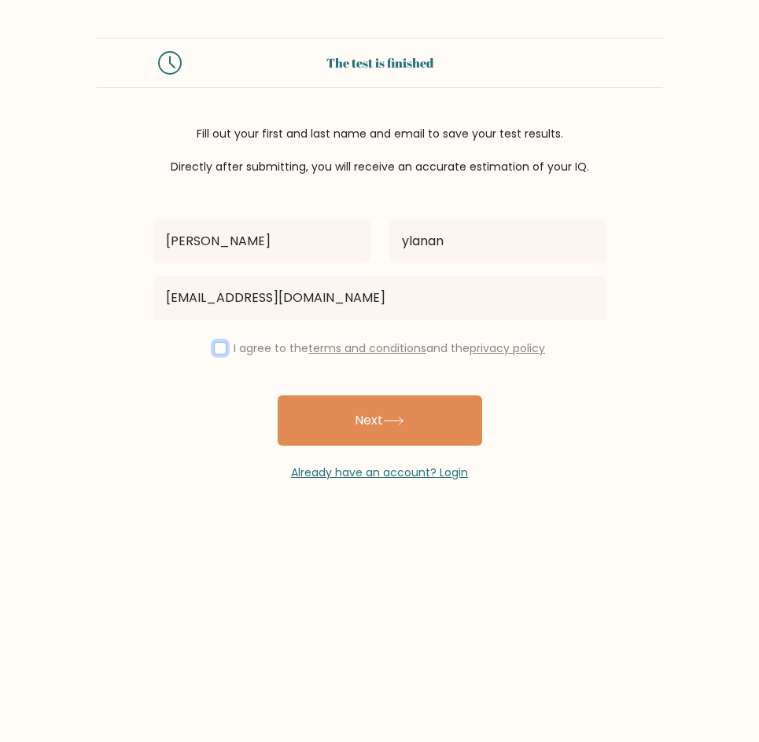
click at [214, 351] on input "checkbox" at bounding box center [220, 348] width 13 height 13
checkbox input "true"
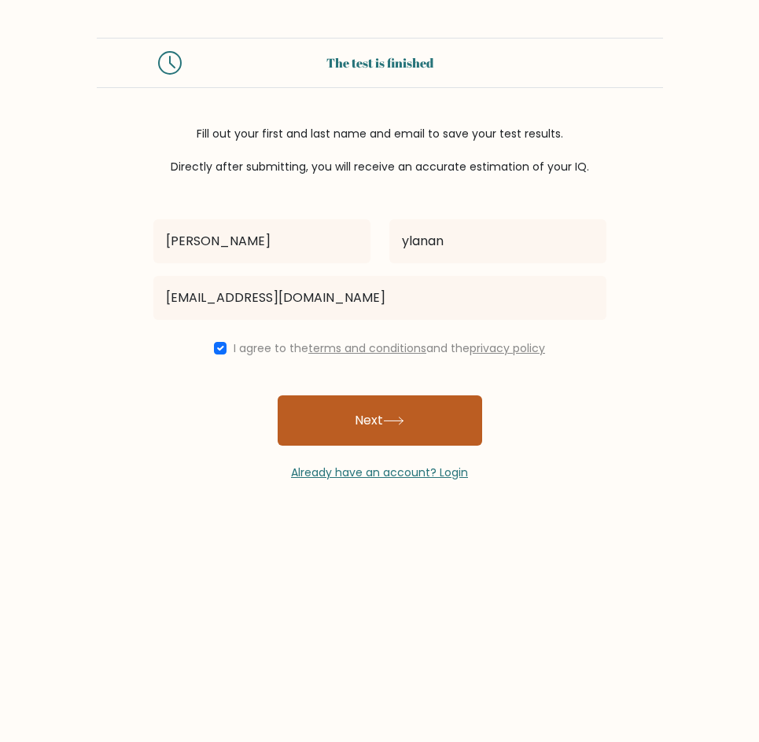
click at [369, 417] on button "Next" at bounding box center [379, 420] width 204 height 50
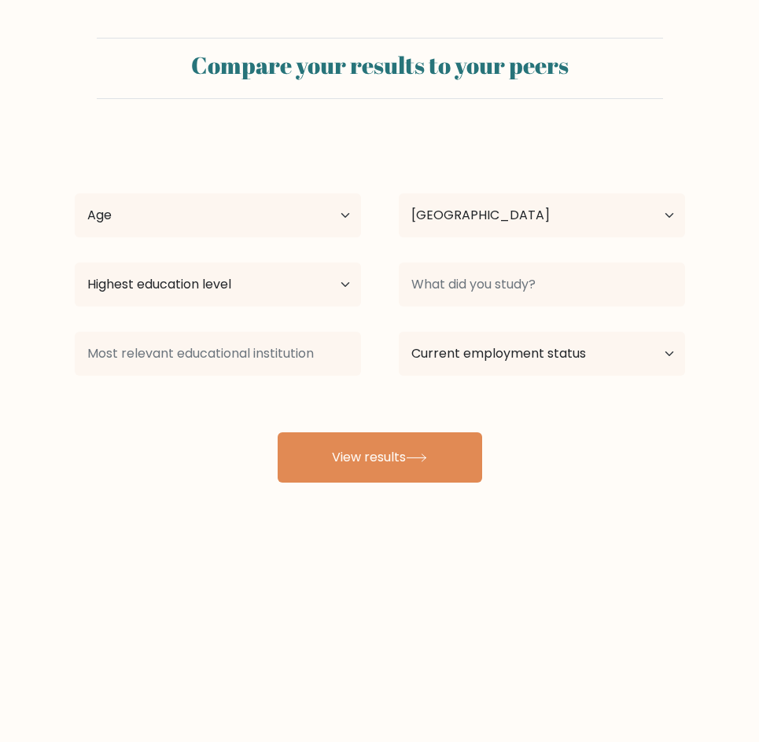
select select "PH"
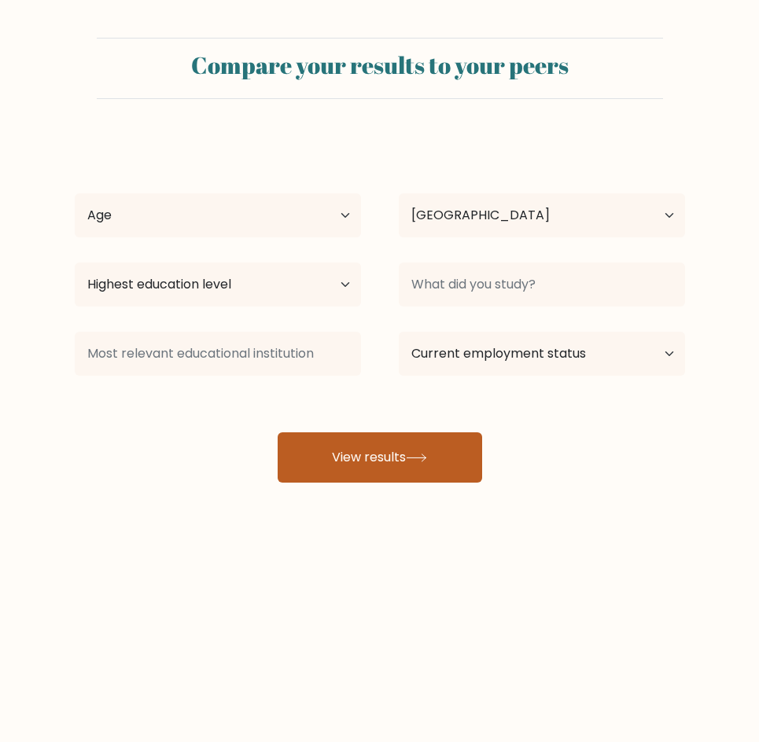
click at [387, 461] on button "View results" at bounding box center [379, 457] width 204 height 50
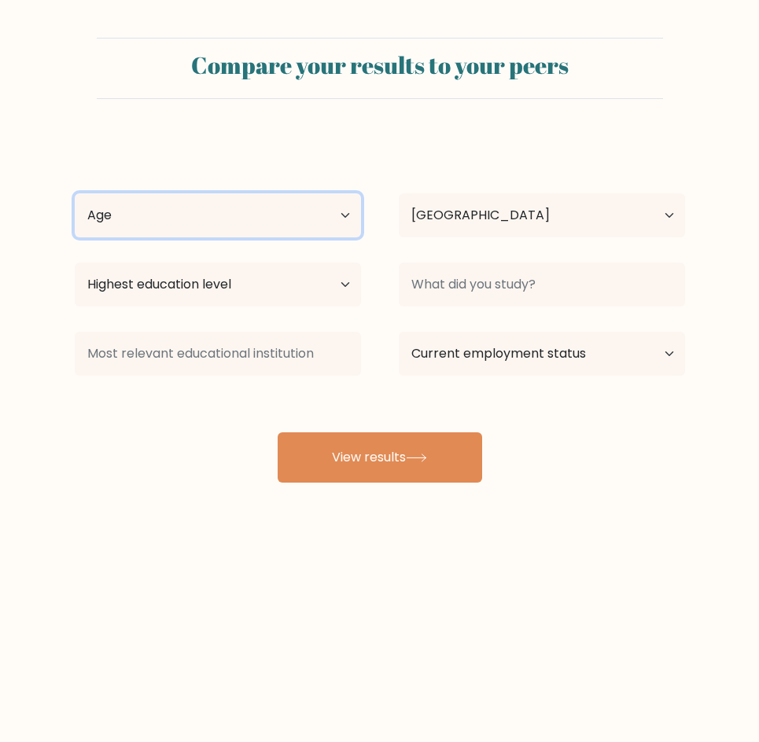
click at [246, 217] on select "Age Under [DEMOGRAPHIC_DATA] [DEMOGRAPHIC_DATA] [DEMOGRAPHIC_DATA] [DEMOGRAPHIC…" at bounding box center [218, 215] width 286 height 44
select select "18_24"
click at [75, 193] on select "Age Under 18 years old 18-24 years old 25-34 years old 35-44 years old 45-54 ye…" at bounding box center [218, 215] width 286 height 44
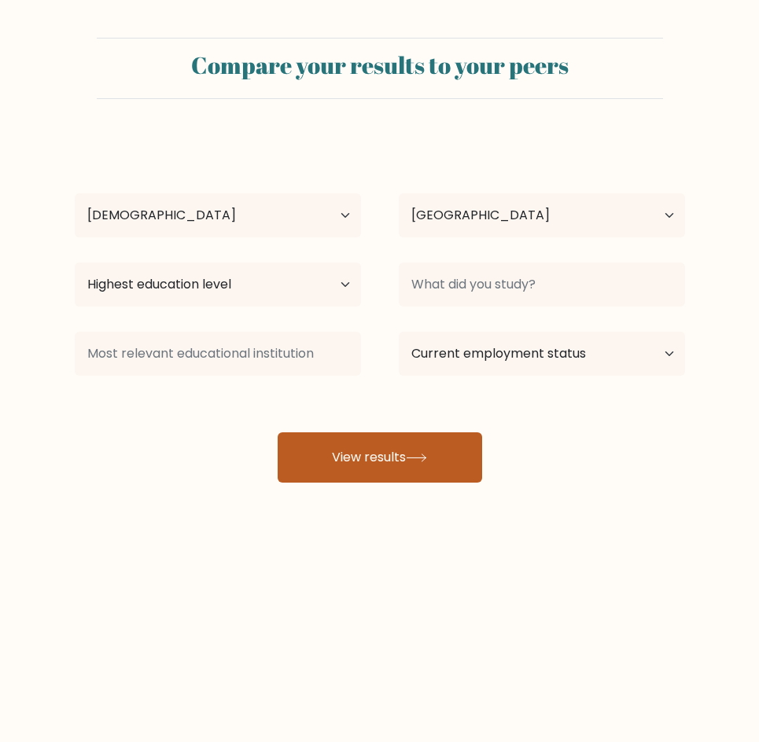
click at [343, 471] on button "View results" at bounding box center [379, 457] width 204 height 50
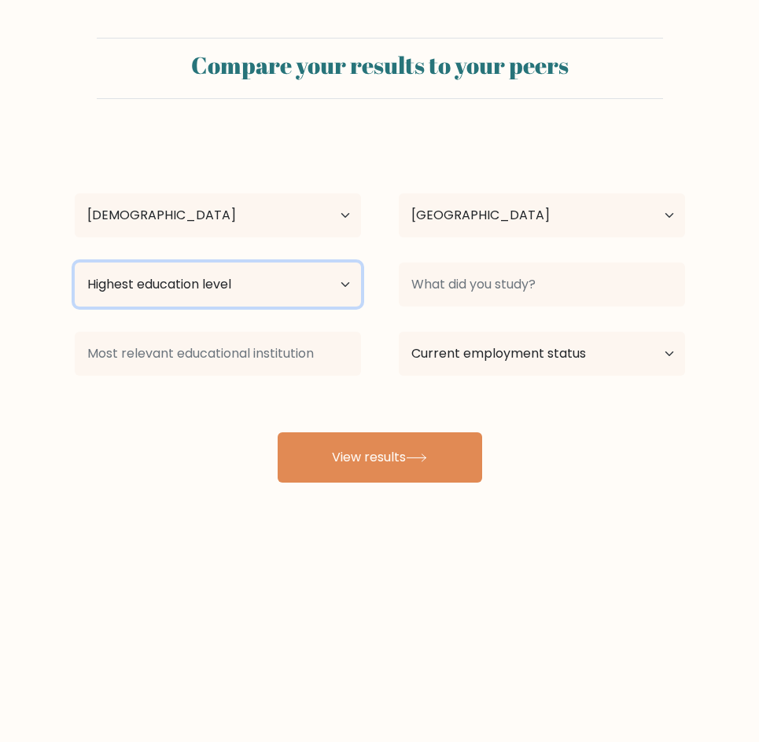
click at [283, 281] on select "Highest education level No schooling Primary Lower Secondary Upper Secondary Oc…" at bounding box center [218, 285] width 286 height 44
select select "bachelors_degree"
click at [75, 263] on select "Highest education level No schooling Primary Lower Secondary Upper Secondary Oc…" at bounding box center [218, 285] width 286 height 44
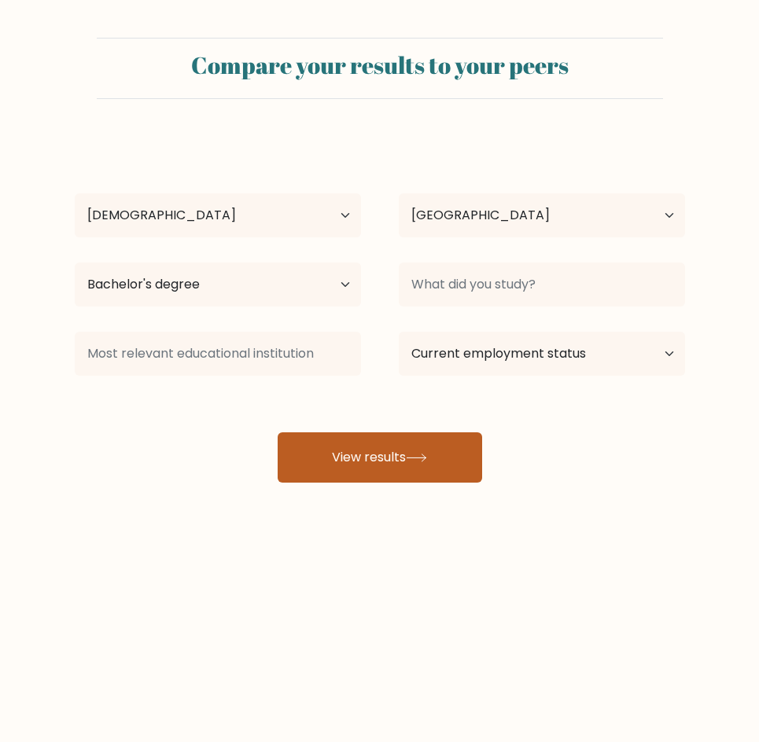
click at [336, 469] on button "View results" at bounding box center [379, 457] width 204 height 50
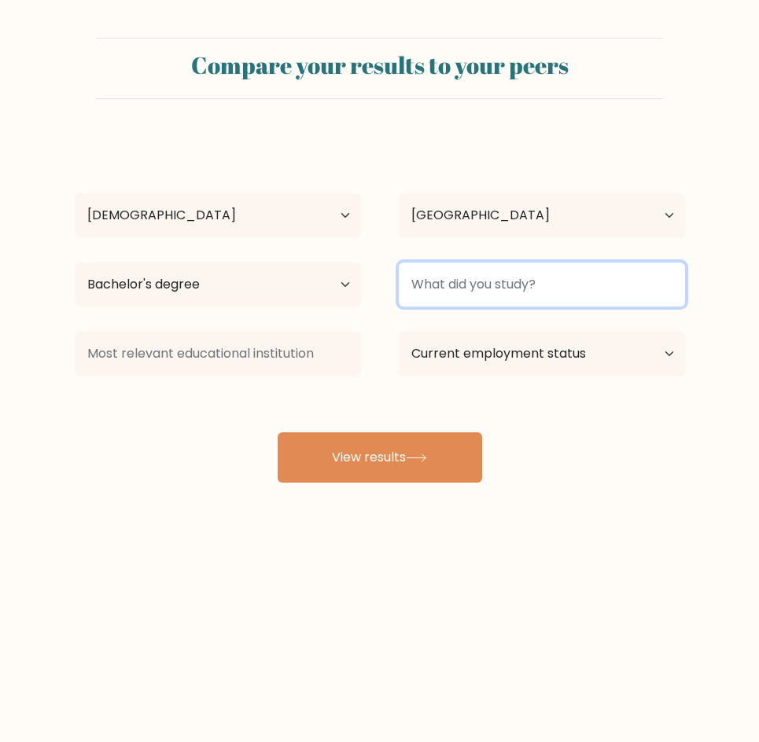
click at [443, 281] on input at bounding box center [542, 285] width 286 height 44
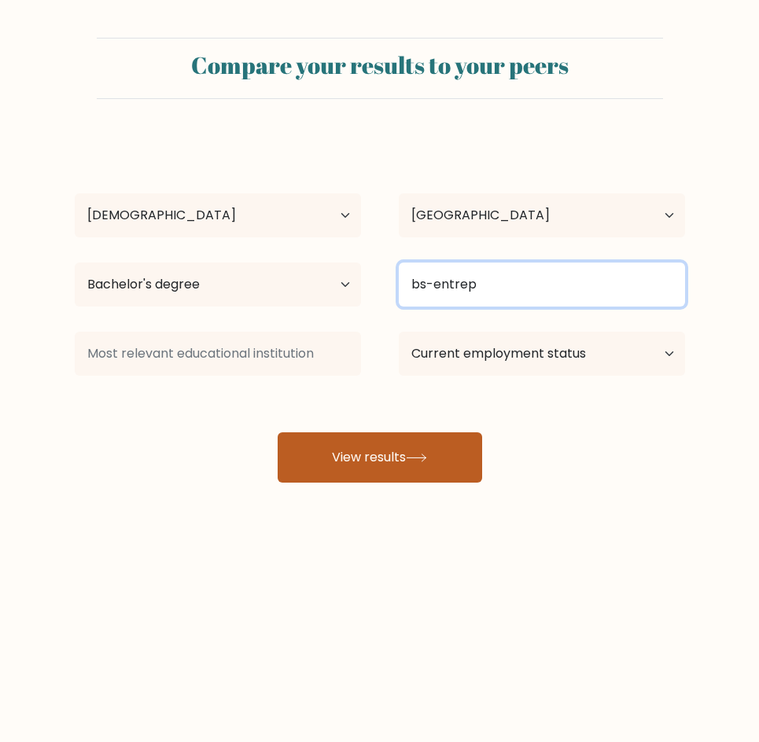
type input "bs-entrep"
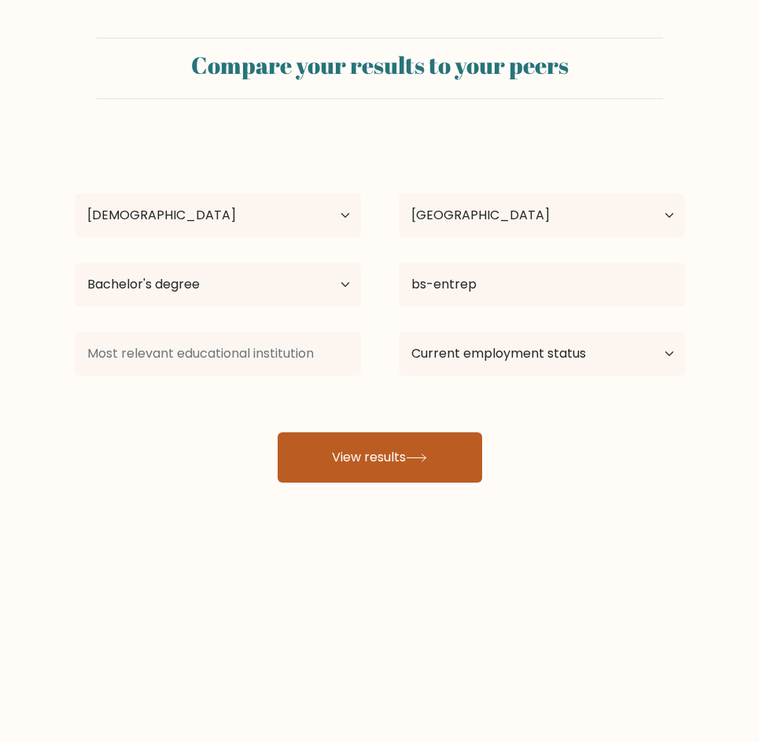
click at [416, 468] on button "View results" at bounding box center [379, 457] width 204 height 50
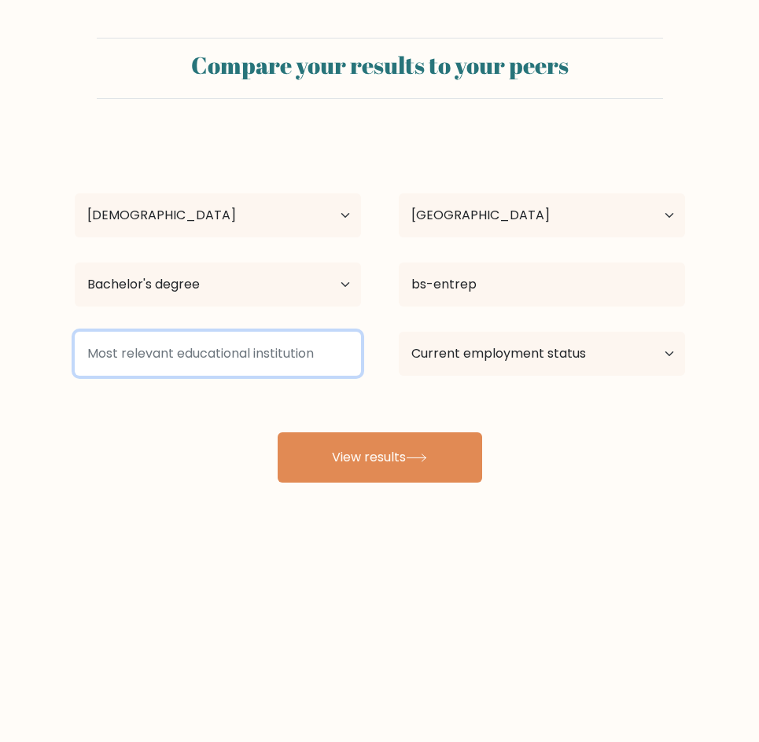
click at [281, 362] on input at bounding box center [218, 354] width 286 height 44
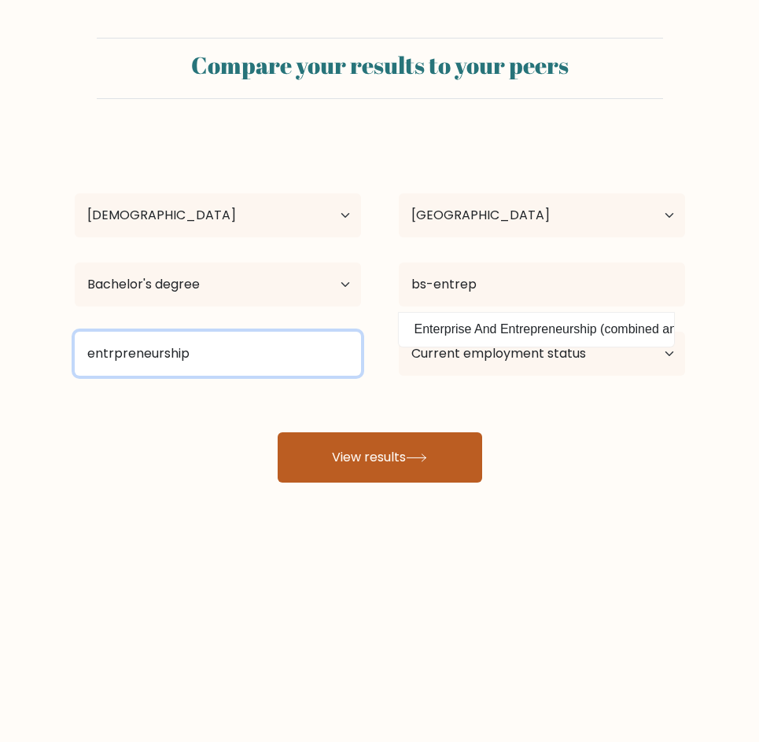
type input "entrpreneurship"
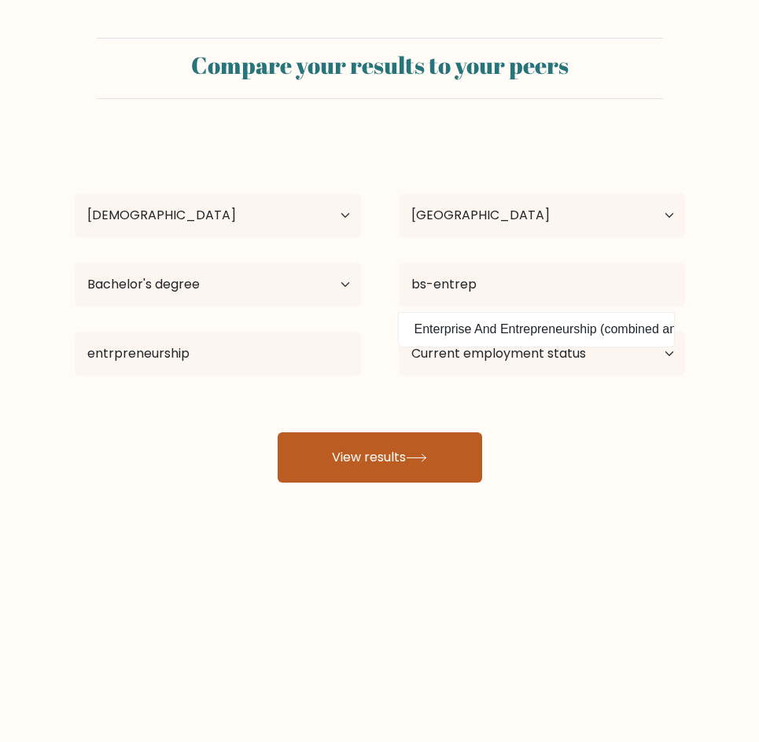
click at [445, 466] on button "View results" at bounding box center [379, 457] width 204 height 50
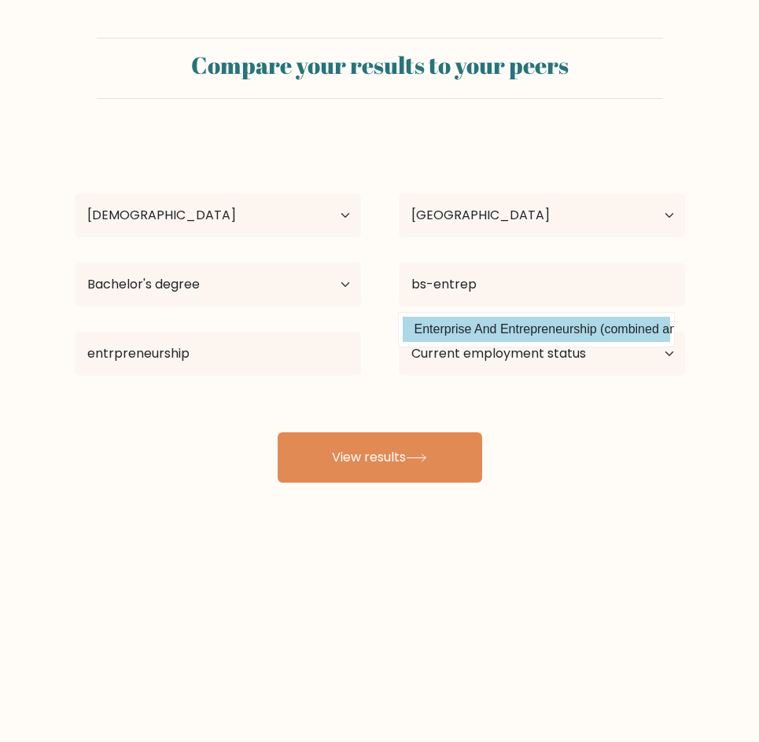
click at [478, 340] on option "Enterprise And Entrepreneurship (combined and general studies)" at bounding box center [535, 329] width 267 height 25
type input "Enterprise And Entrepreneurship"
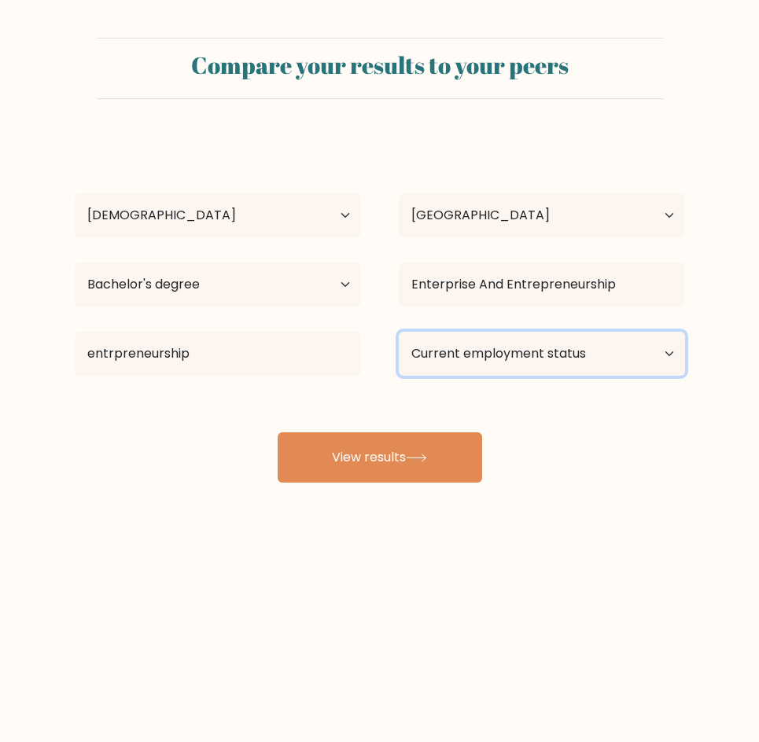
click at [509, 352] on select "Current employment status Employed Student Retired Other / prefer not to answer" at bounding box center [542, 354] width 286 height 44
select select "employed"
click at [399, 332] on select "Current employment status Employed Student Retired Other / prefer not to answer" at bounding box center [542, 354] width 286 height 44
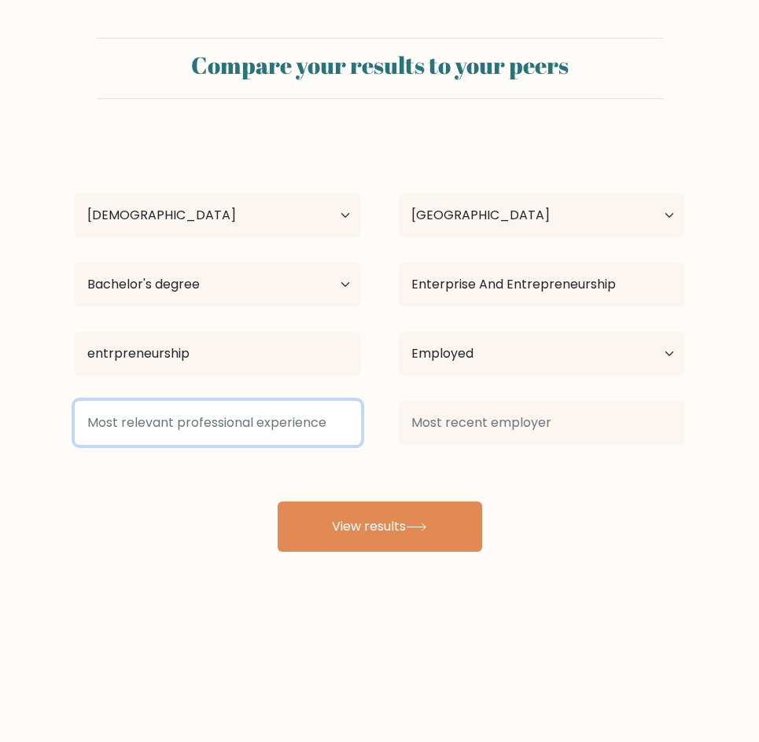
click at [288, 431] on input at bounding box center [218, 423] width 286 height 44
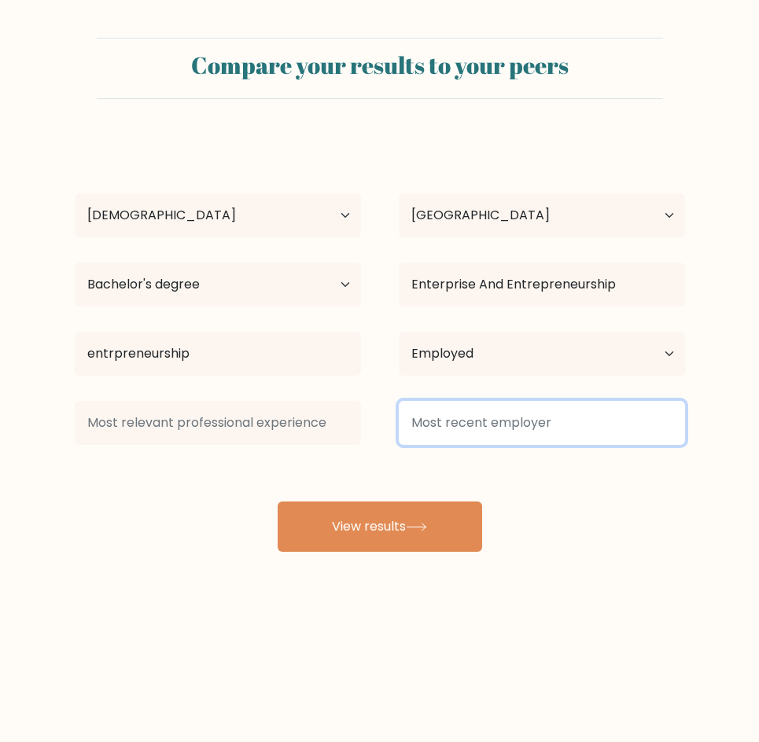
click at [413, 428] on input at bounding box center [542, 423] width 286 height 44
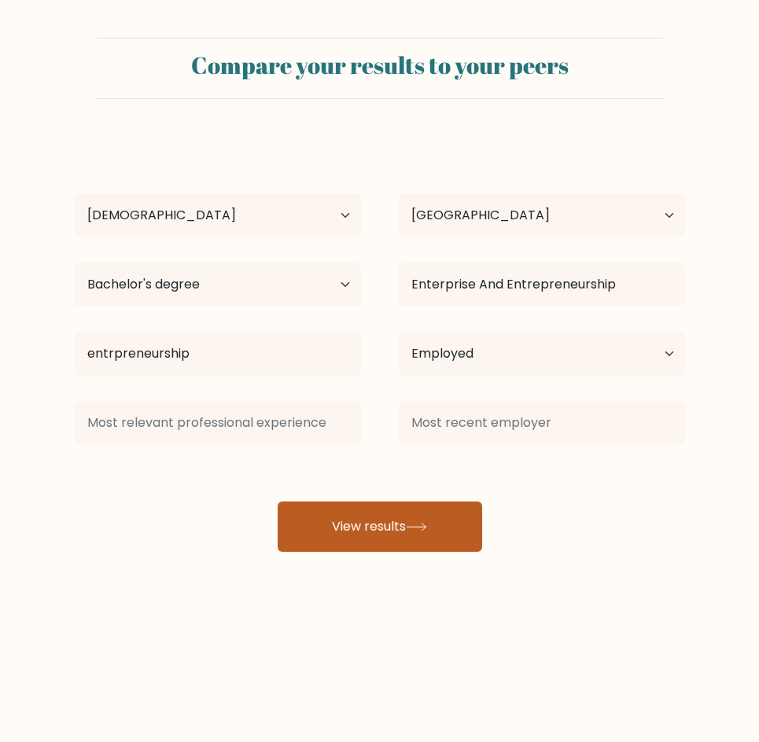
click at [417, 520] on button "View results" at bounding box center [379, 527] width 204 height 50
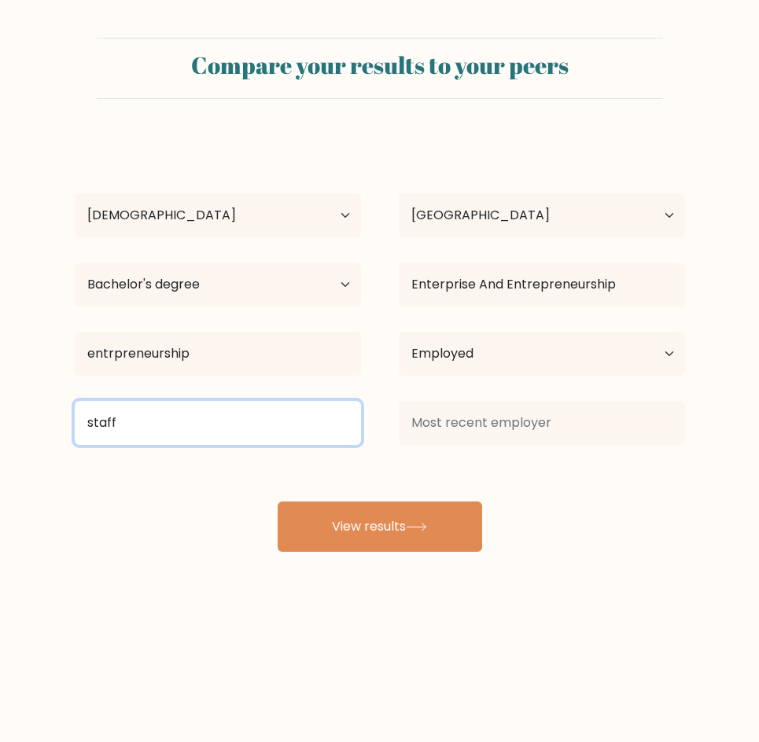
type input "staff"
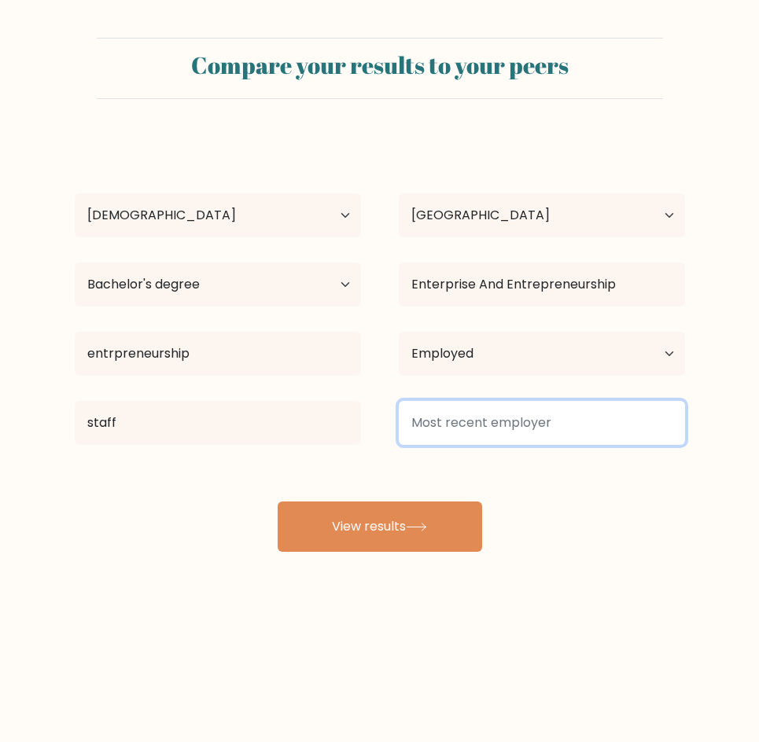
click at [527, 422] on input at bounding box center [542, 423] width 286 height 44
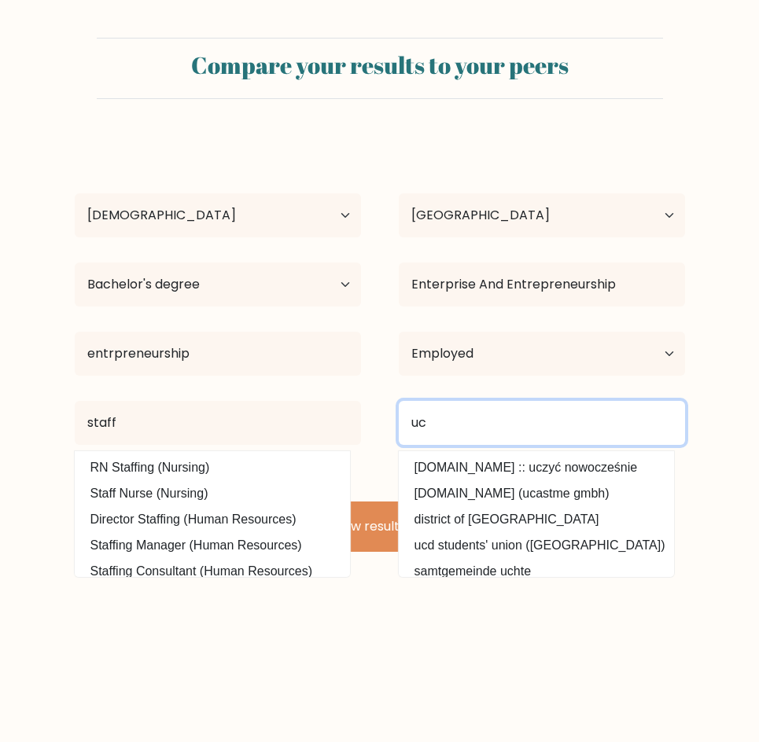
type input "uc"
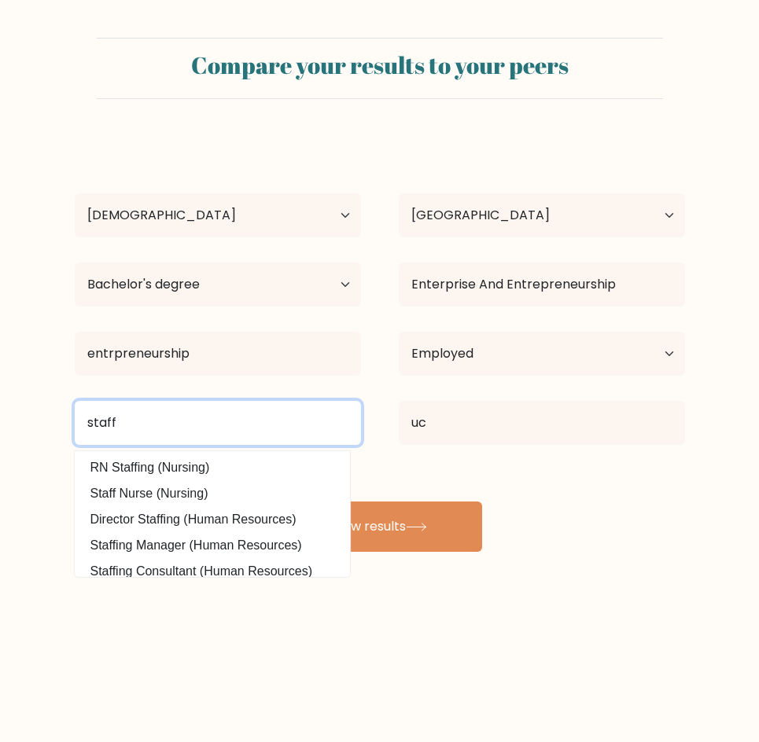
drag, startPoint x: 231, startPoint y: 428, endPoint x: -28, endPoint y: 431, distance: 259.4
click at [0, 431] on html "Compare your results to your peers anne ylanan Age Under 18 years old 18-24 yea…" at bounding box center [379, 371] width 759 height 742
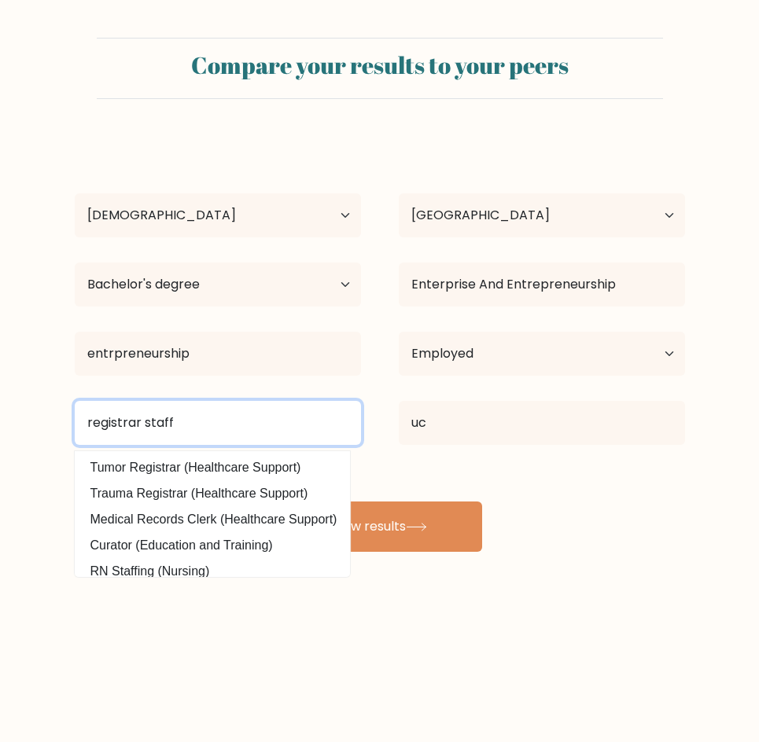
click at [255, 428] on input "registrar staff" at bounding box center [218, 423] width 286 height 44
type input "registrar staff"
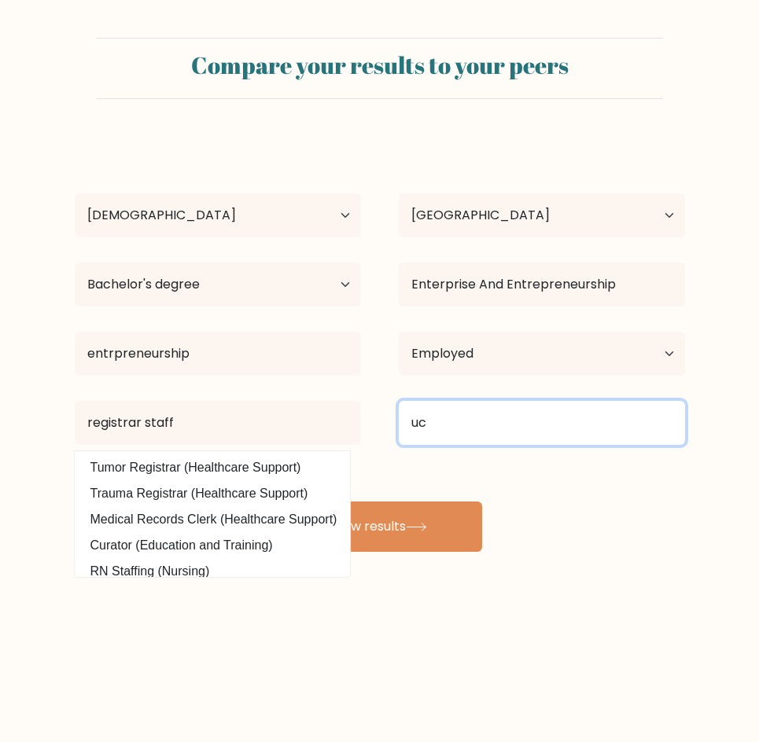
click at [447, 413] on input "uc" at bounding box center [542, 423] width 286 height 44
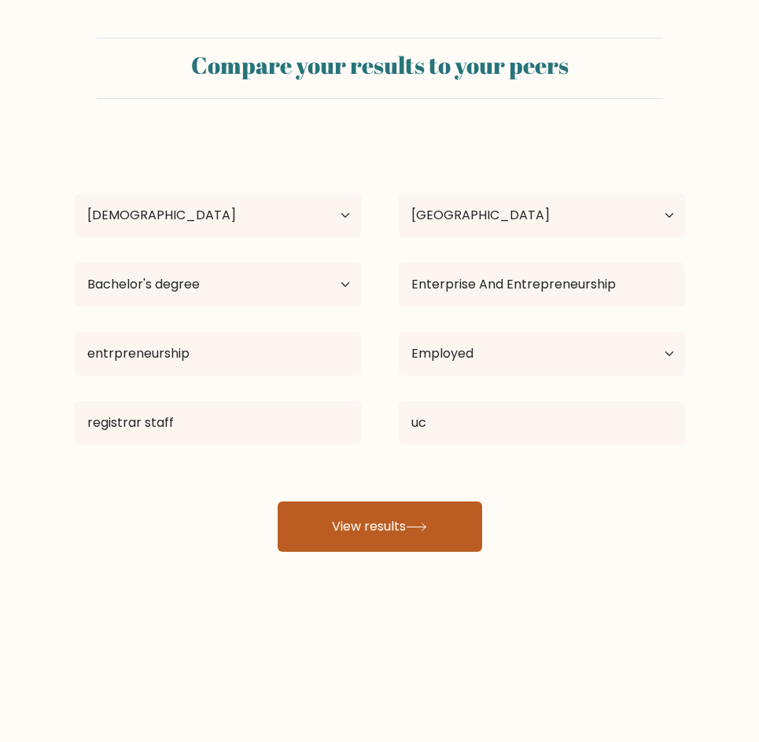
click at [403, 530] on button "View results" at bounding box center [379, 527] width 204 height 50
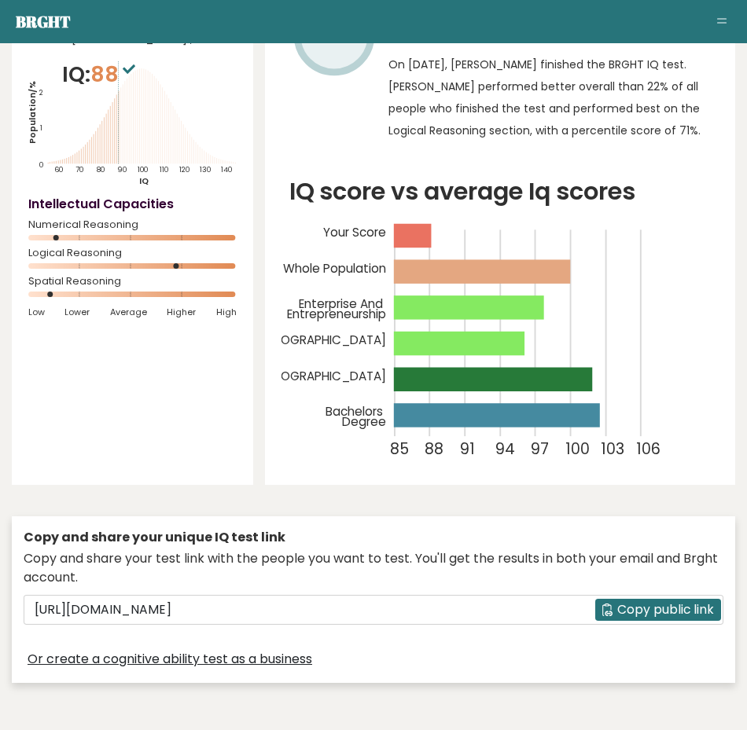
scroll to position [157, 0]
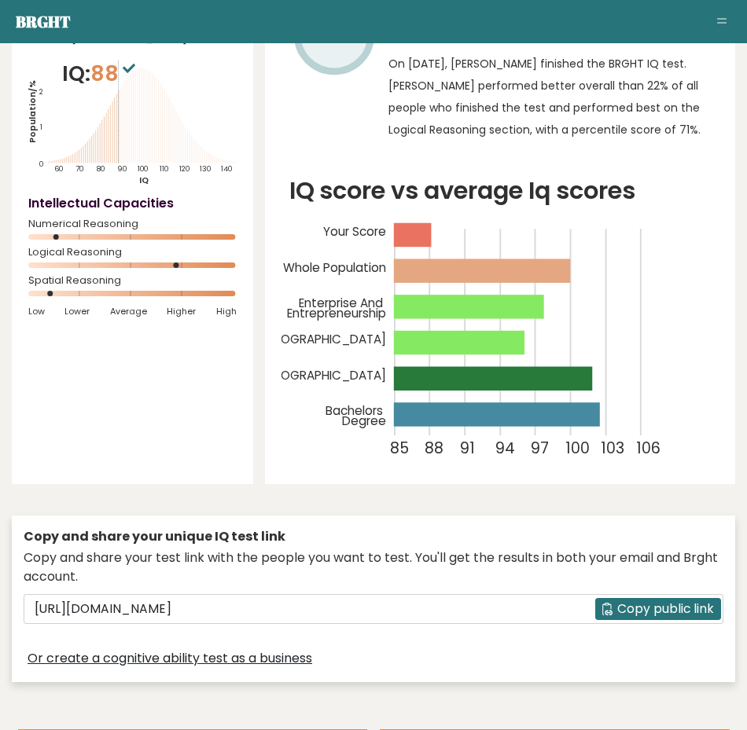
click at [721, 24] on button "Toggle navigation" at bounding box center [721, 22] width 19 height 19
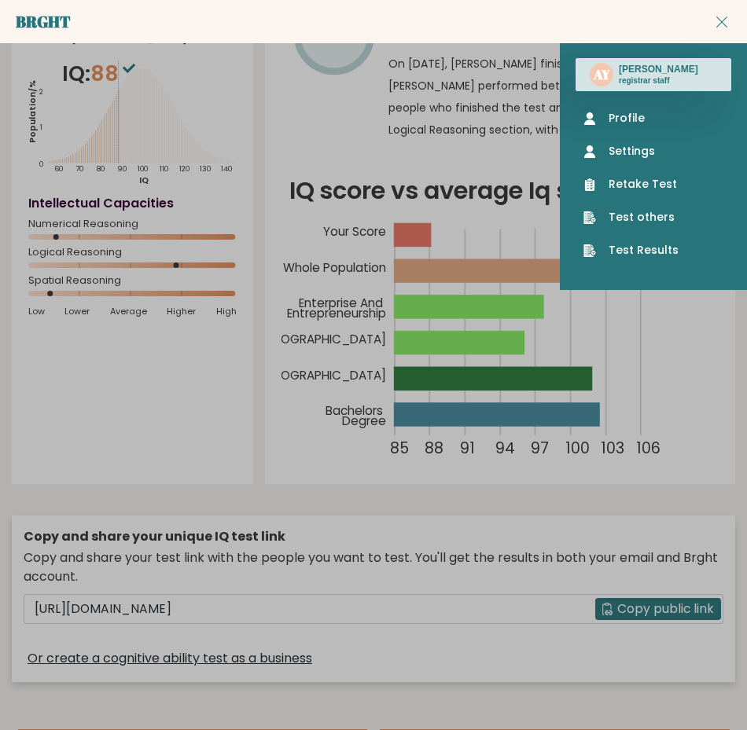
click at [660, 513] on div "Copy and share your unique IQ test link Copy and share your test link with the …" at bounding box center [373, 599] width 723 height 182
click at [715, 24] on button "Toggle navigation" at bounding box center [721, 22] width 19 height 19
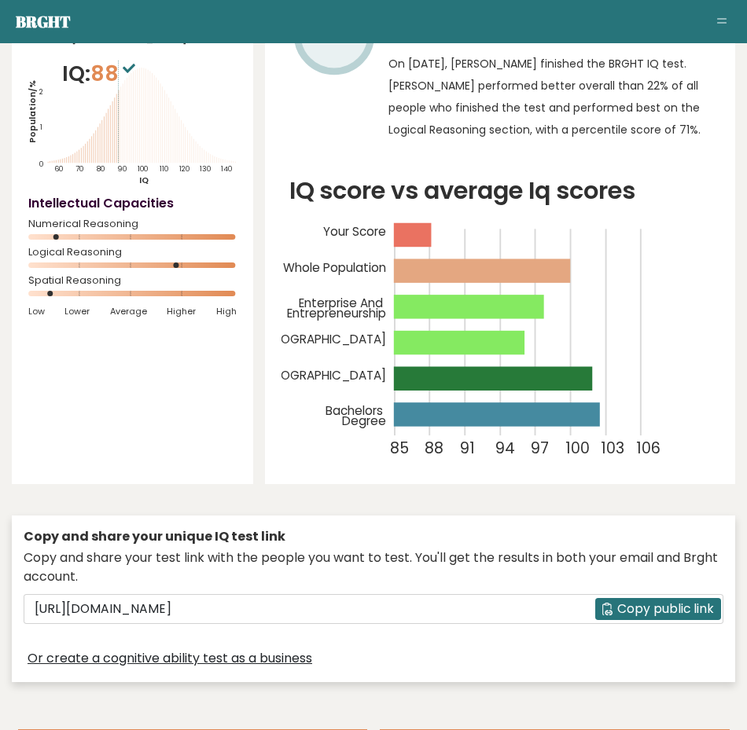
click at [719, 24] on button "Toggle navigation" at bounding box center [721, 22] width 19 height 19
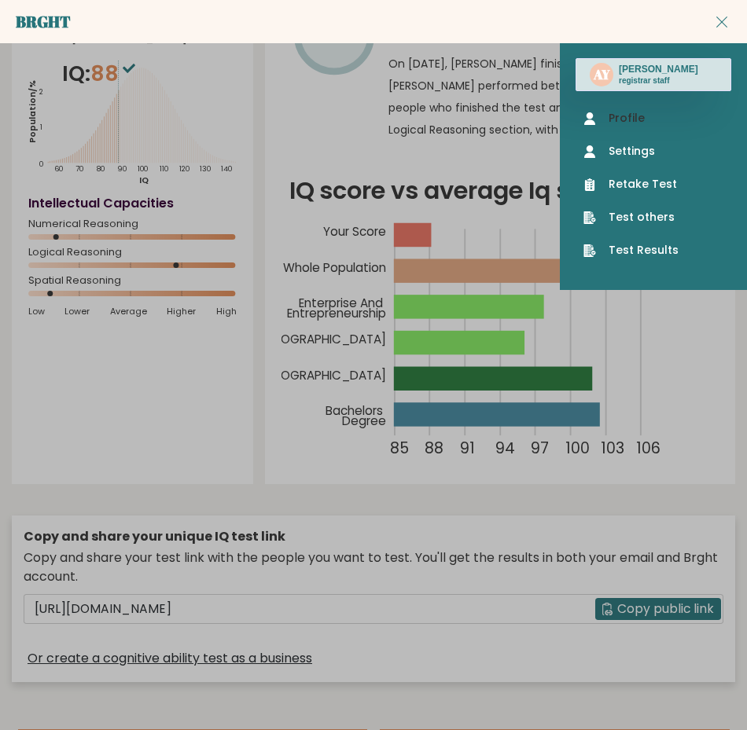
click at [645, 116] on link "Profile" at bounding box center [653, 118] width 140 height 17
click at [658, 152] on link "Settings" at bounding box center [653, 151] width 140 height 17
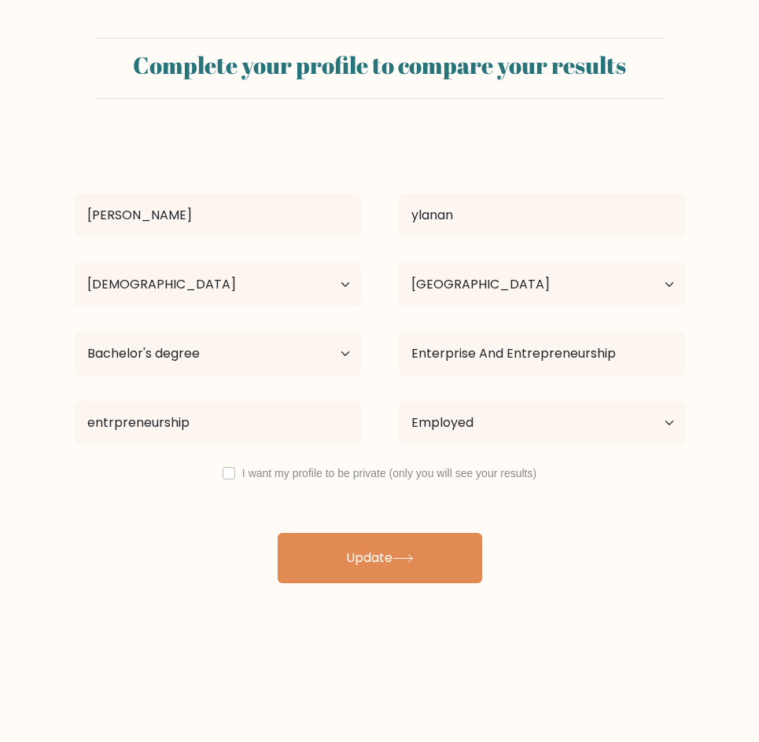
select select "18_24"
select select "PH"
select select "bachelors_degree"
select select "employed"
click at [230, 473] on input "checkbox" at bounding box center [228, 473] width 13 height 13
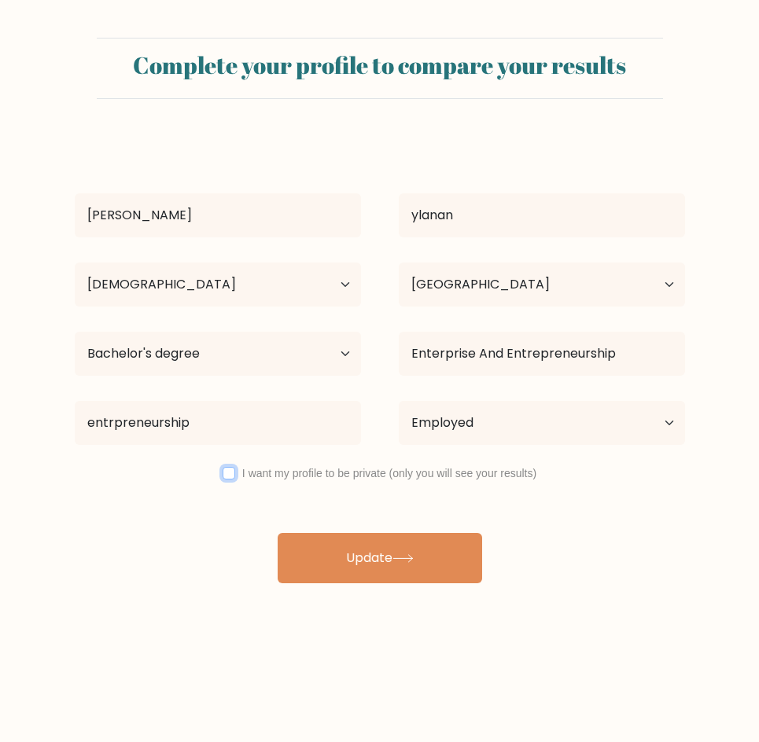
checkbox input "true"
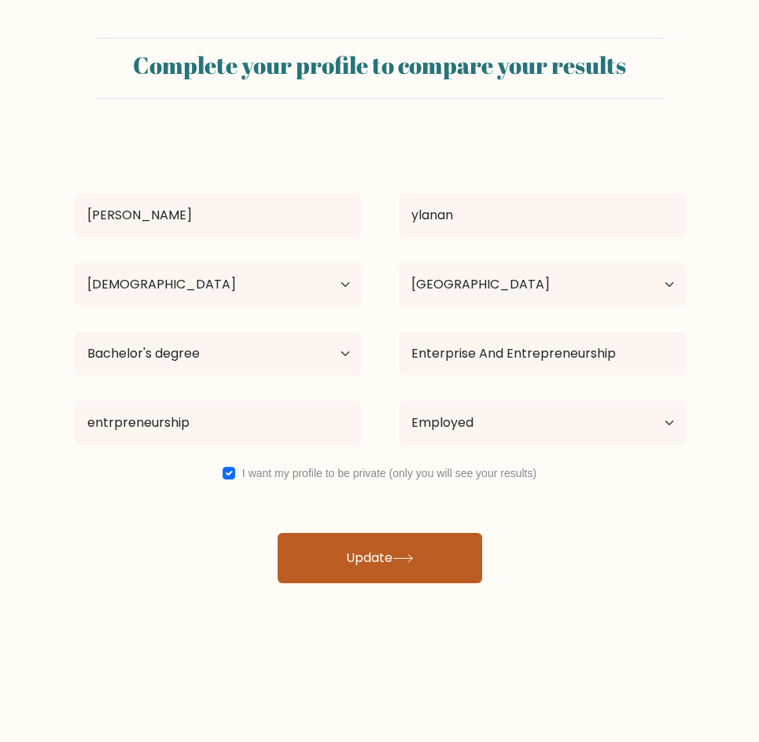
click at [367, 566] on button "Update" at bounding box center [379, 558] width 204 height 50
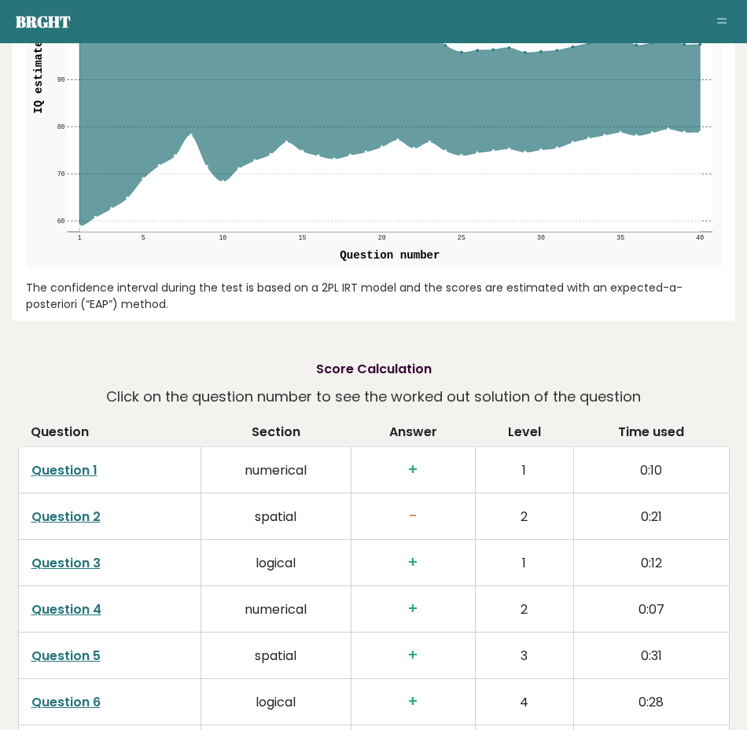
scroll to position [1887, 0]
